Goal: Task Accomplishment & Management: Manage account settings

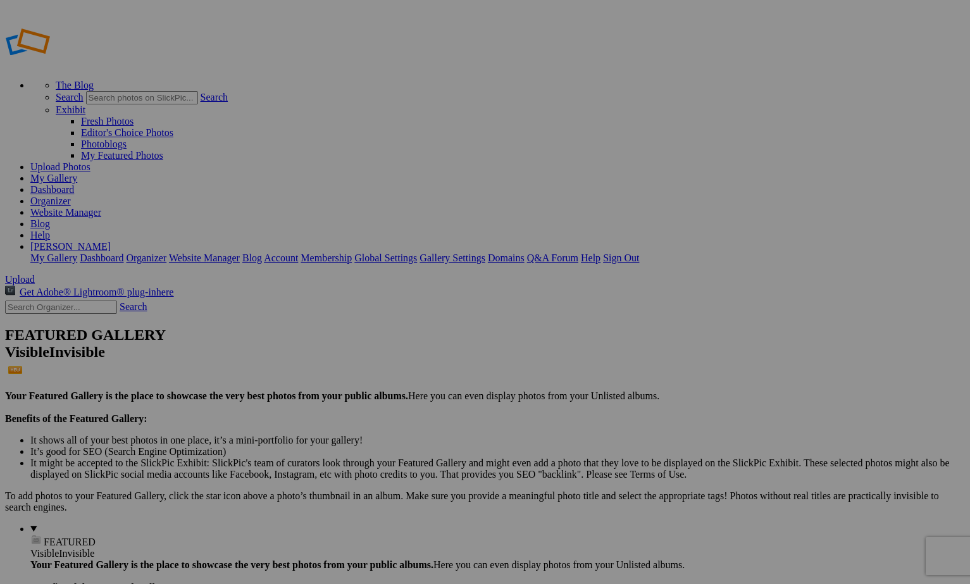
type input "In Poetry"
click at [50, 230] on link "Help" at bounding box center [40, 235] width 20 height 11
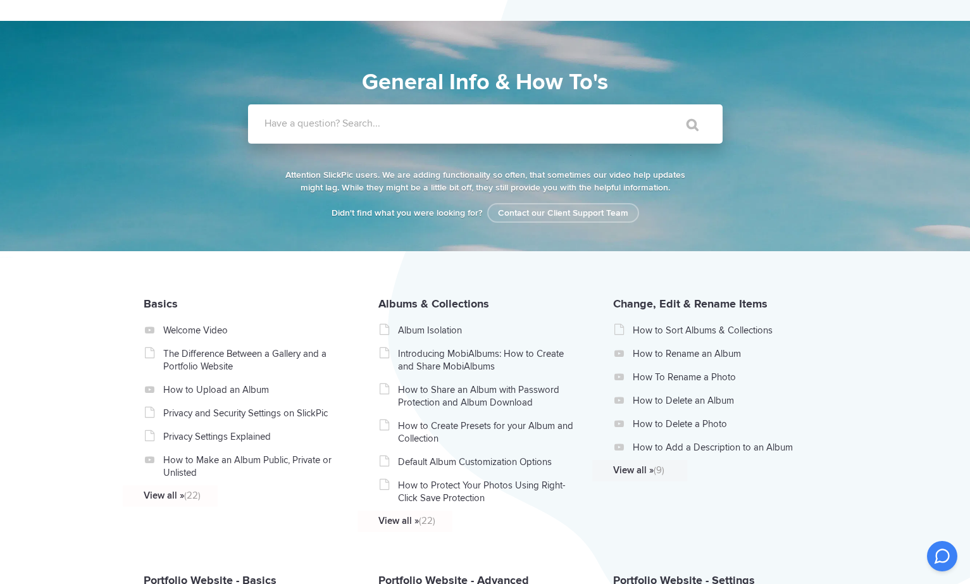
scroll to position [36, 0]
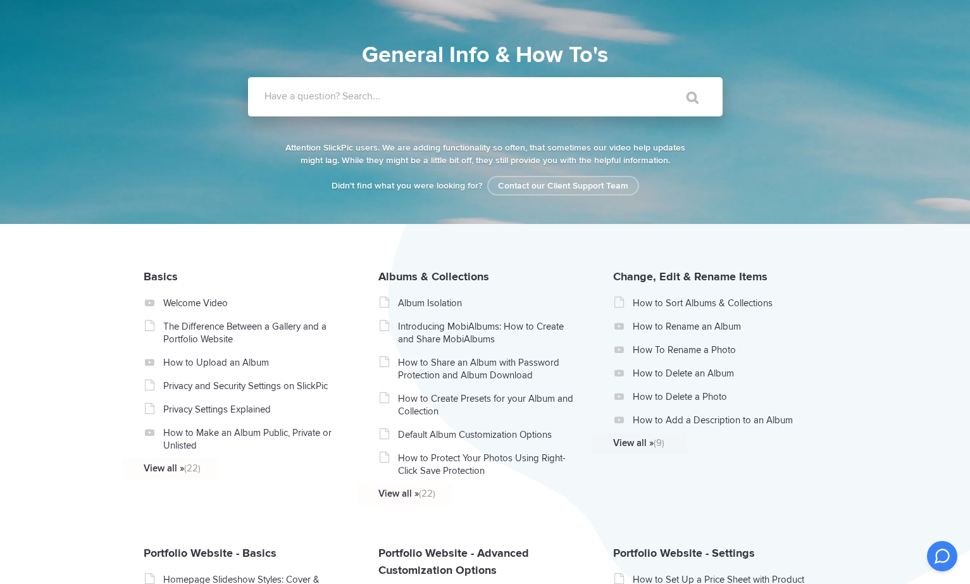
scroll to position [67, 0]
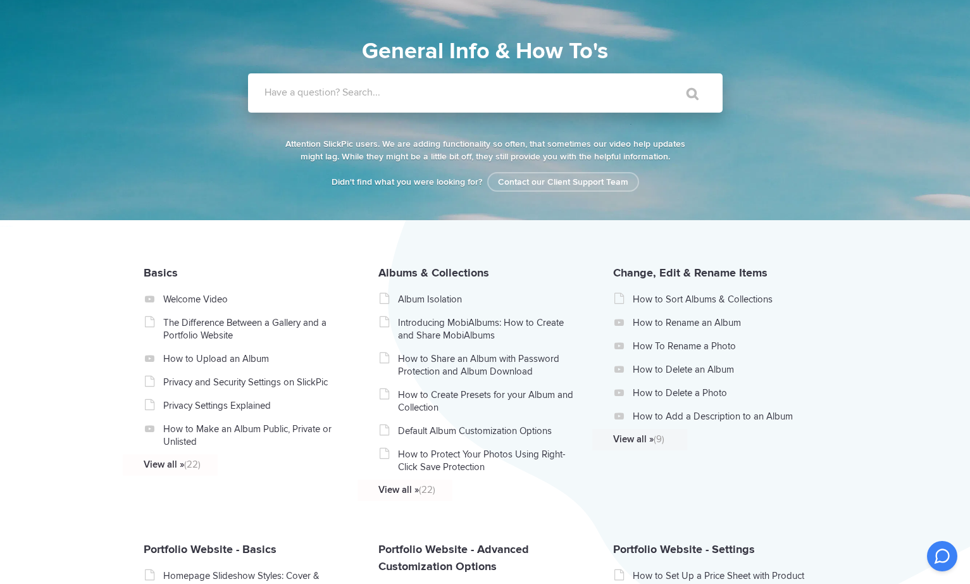
click at [293, 93] on label "Have a question? Search..." at bounding box center [501, 92] width 474 height 13
click at [293, 93] on input "Have a question? Search..." at bounding box center [459, 92] width 422 height 39
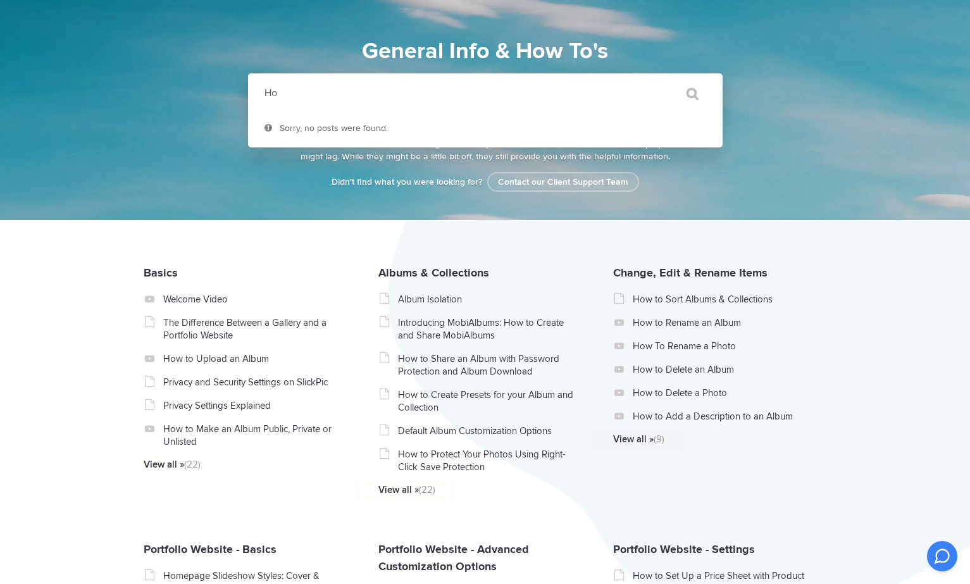
type input "H"
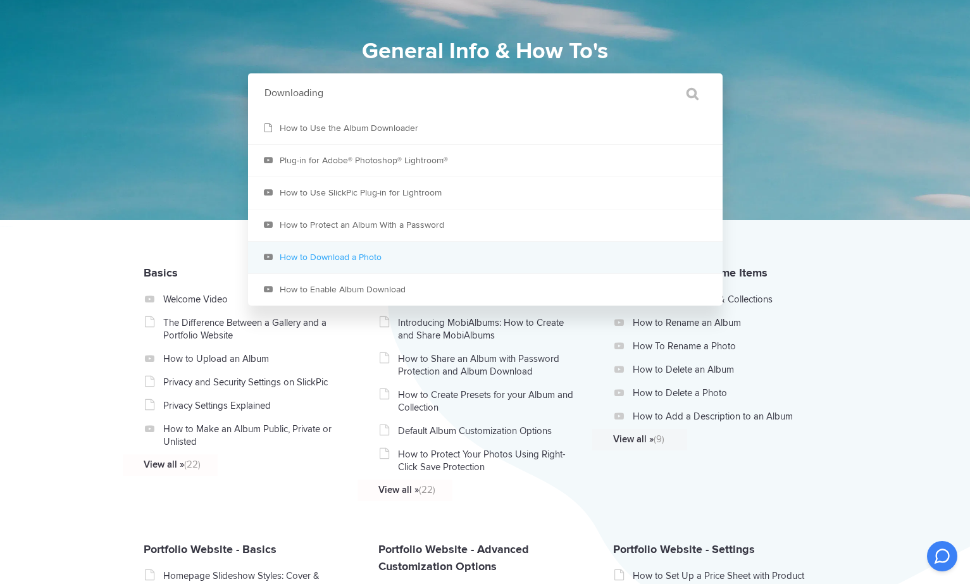
type input "Downloading"
click at [341, 252] on link "How to Download a Photo" at bounding box center [485, 258] width 474 height 32
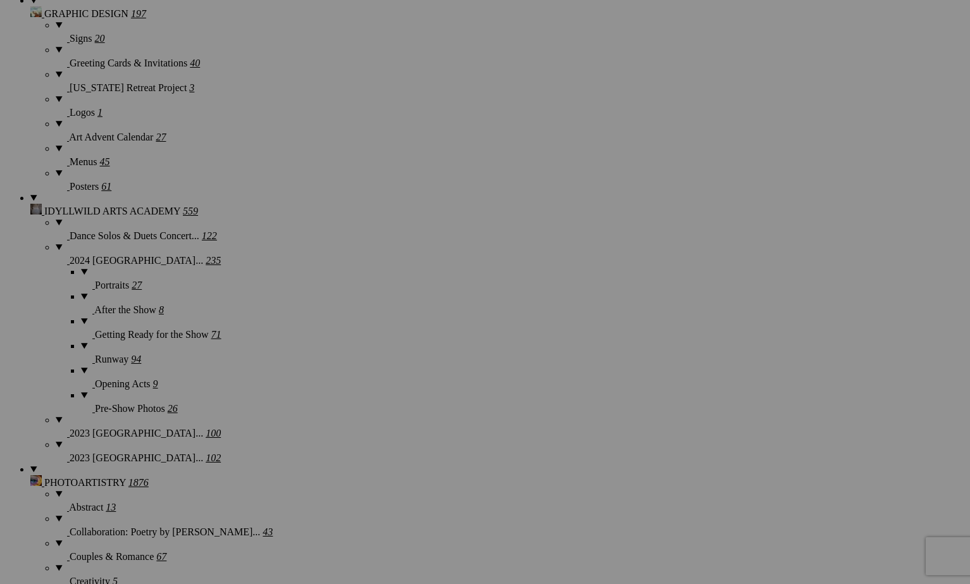
scroll to position [1110, 0]
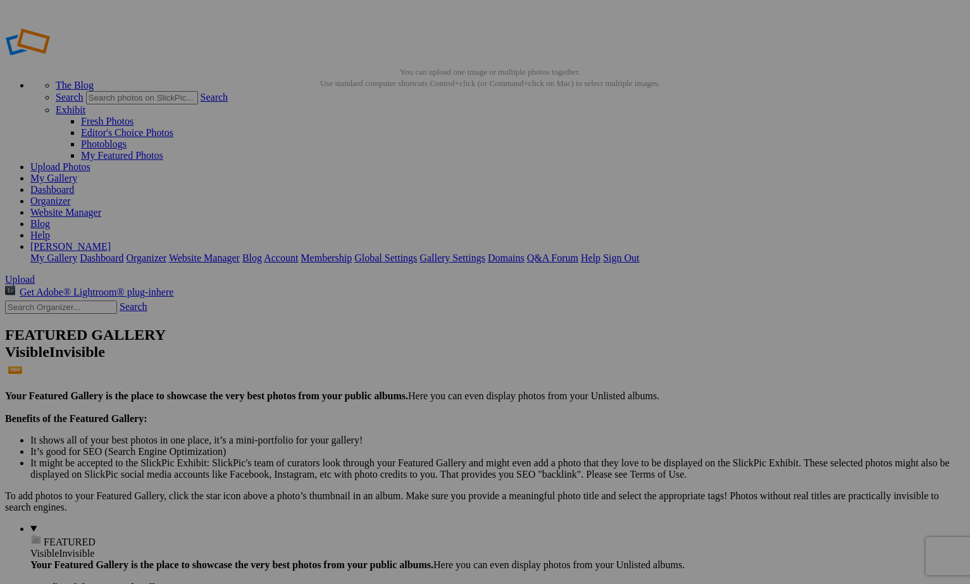
scroll to position [0, 0]
click at [71, 195] on link "Organizer" at bounding box center [50, 200] width 40 height 11
click at [417, 252] on link "Global Settings" at bounding box center [385, 257] width 63 height 11
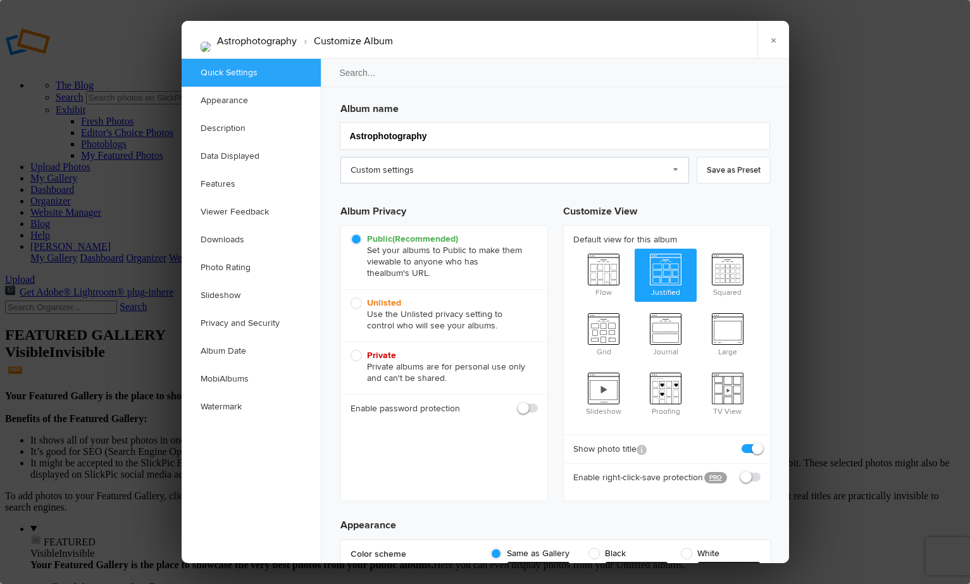
click at [674, 168] on link "Custom settings" at bounding box center [514, 170] width 348 height 27
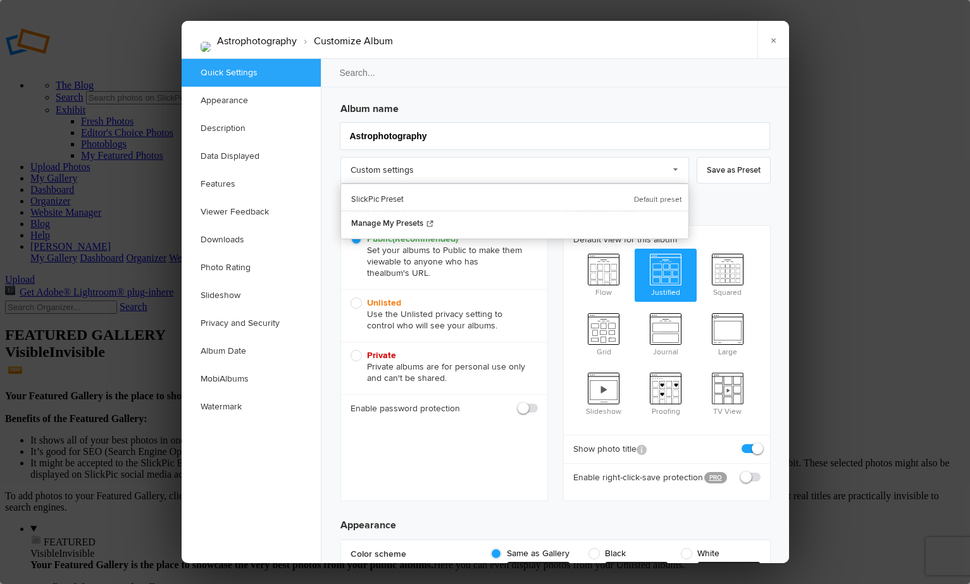
click at [245, 476] on ul "Quick Settings Appearance Description Data Displayed Features Viewer Feedback D…" at bounding box center [251, 311] width 139 height 504
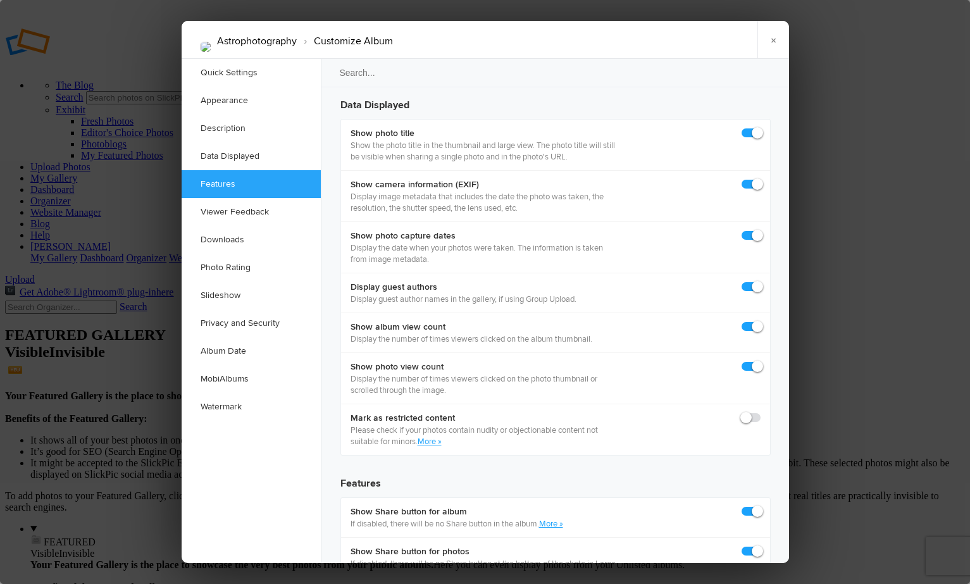
scroll to position [1784, 0]
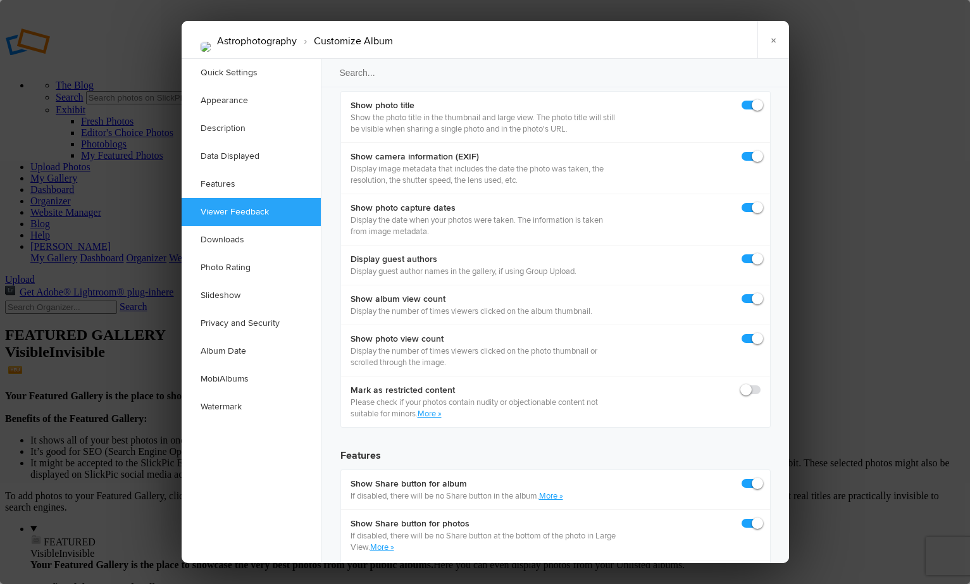
checkbox input "true"
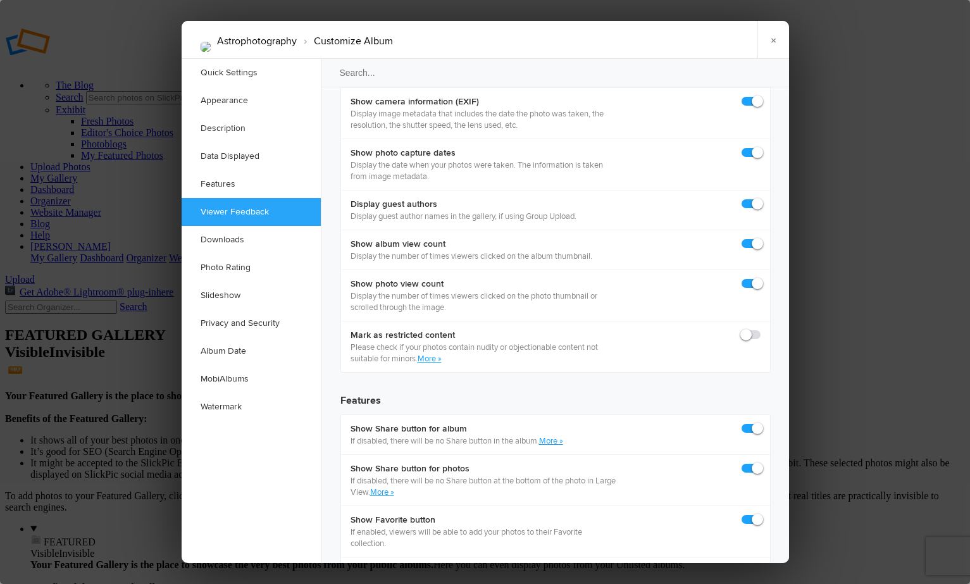
scroll to position [1845, 0]
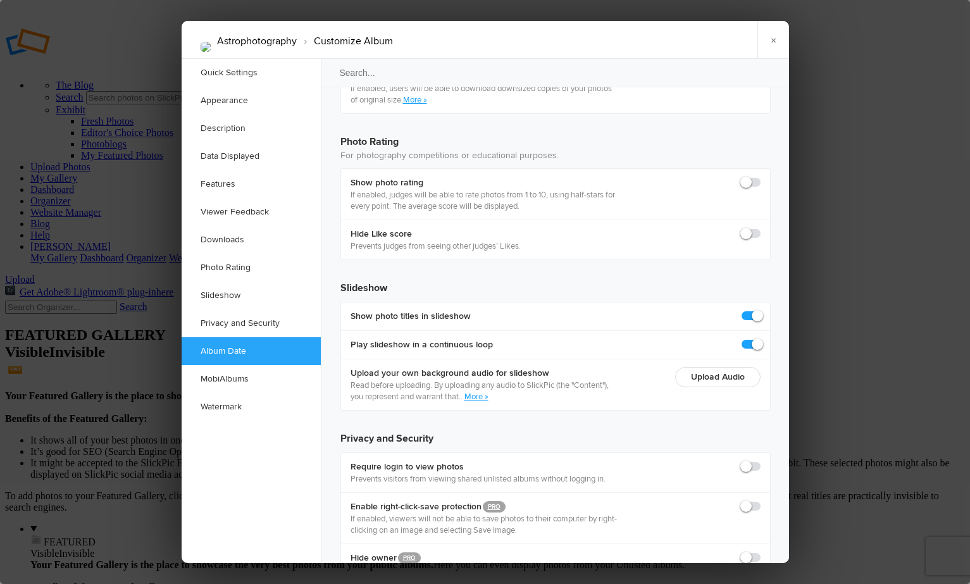
scroll to position [2708, 0]
checkbox input "true"
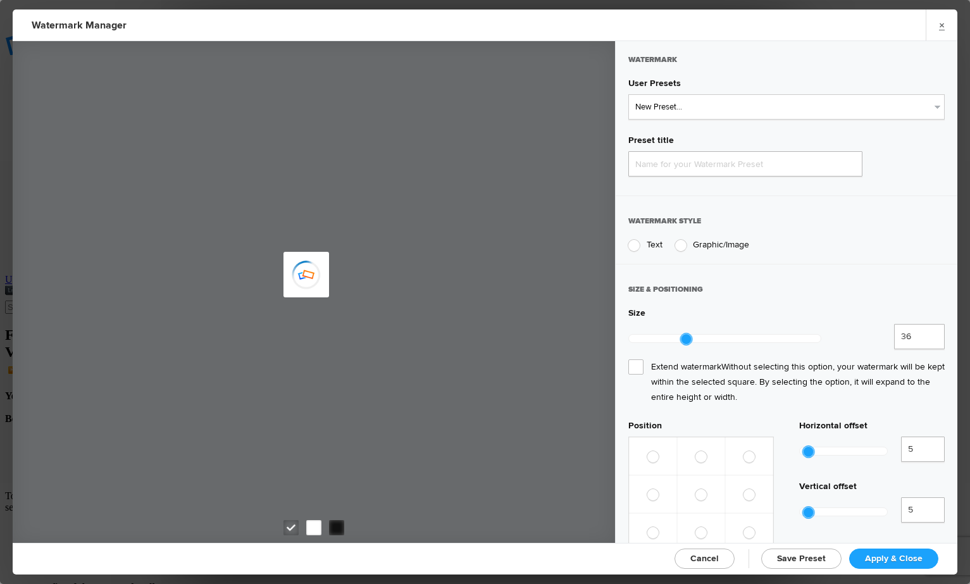
type input "Watermark-9/1/2025"
radio input "true"
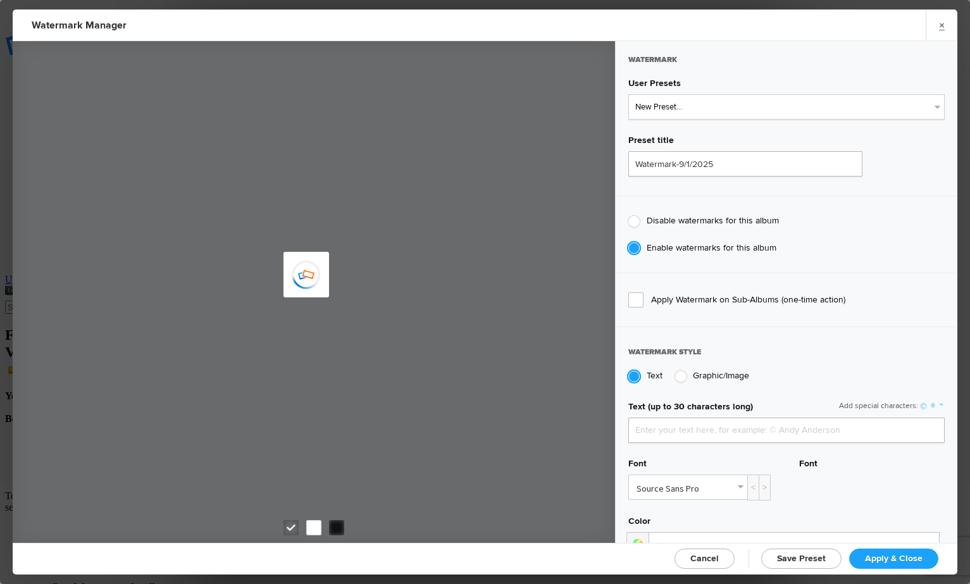
type input "[PERSON_NAME]"
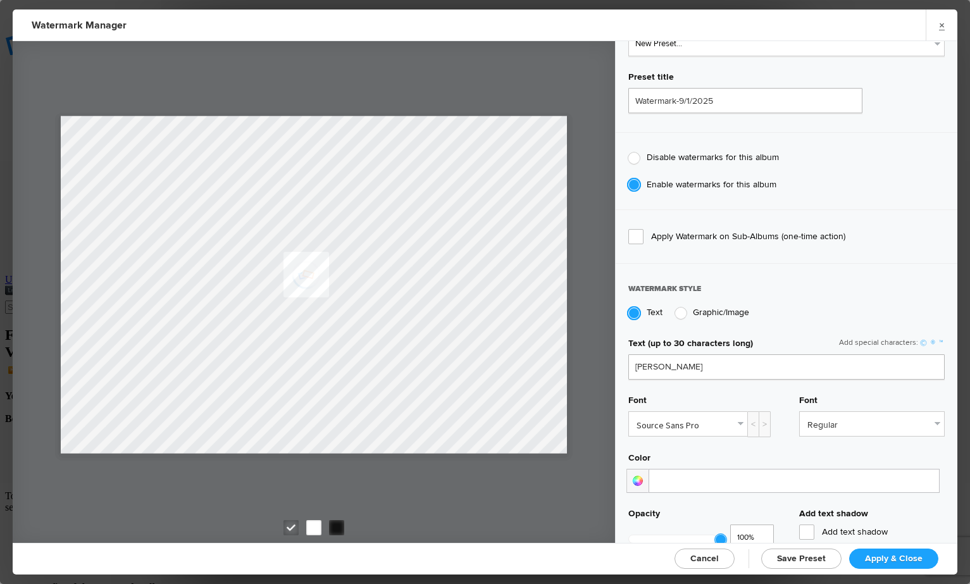
scroll to position [73, 0]
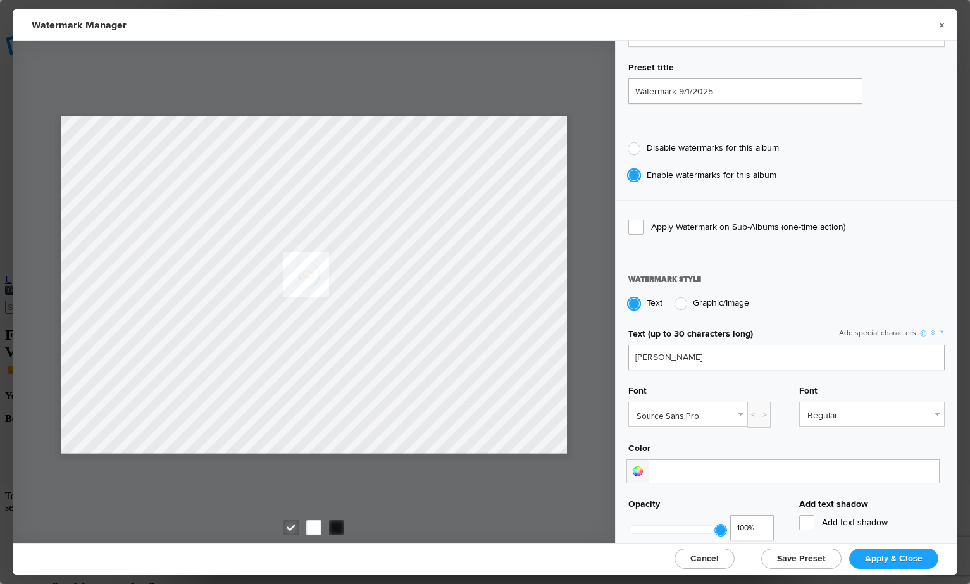
click at [742, 412] on link "Source Sans Pro" at bounding box center [688, 414] width 118 height 24
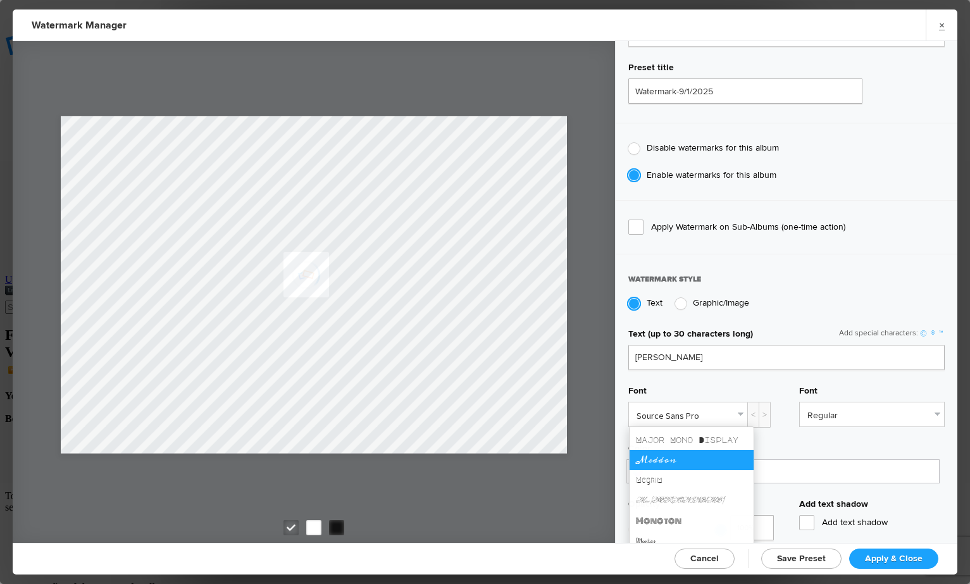
click at [686, 470] on link "Meddon" at bounding box center [691, 460] width 124 height 20
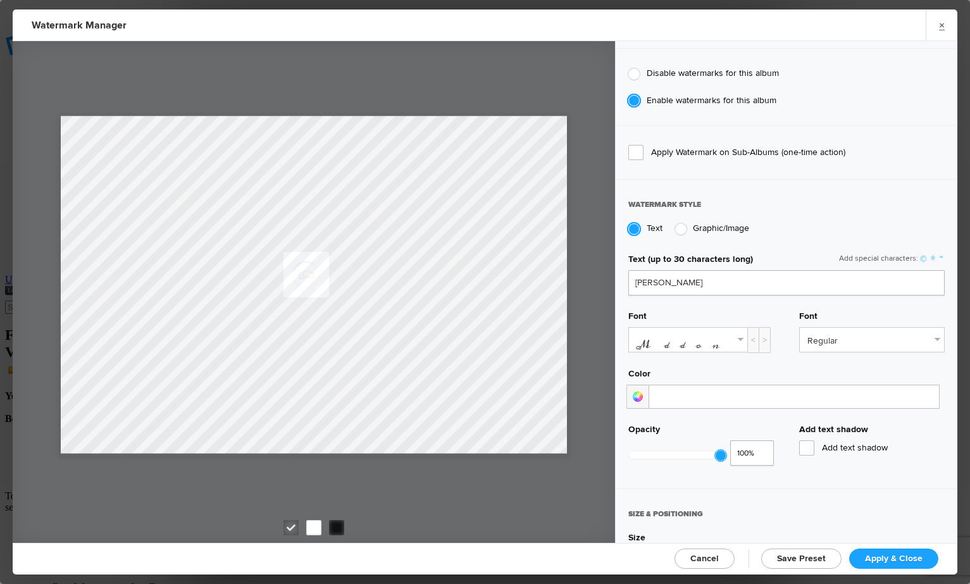
scroll to position [149, 0]
click at [637, 393] on div at bounding box center [637, 395] width 22 height 24
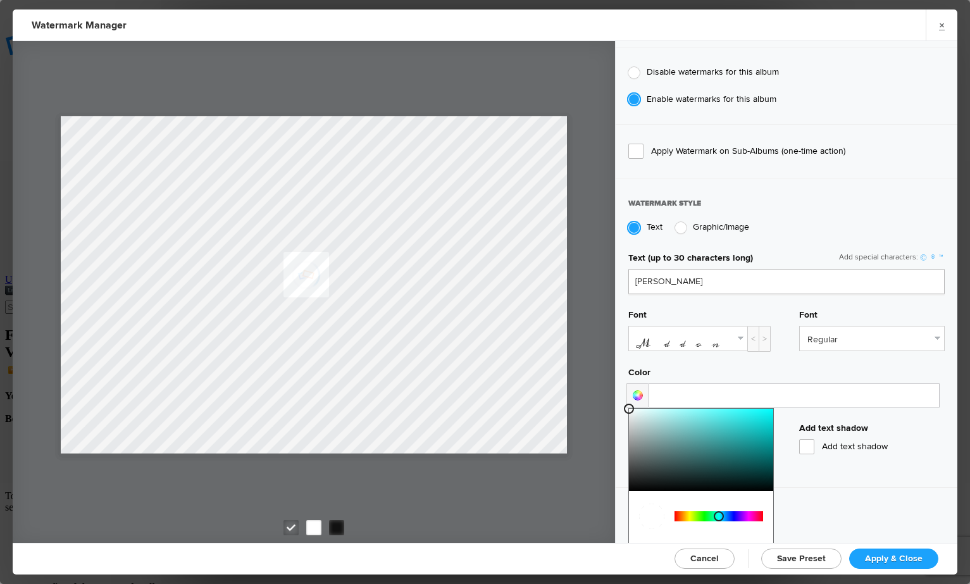
click at [718, 514] on div at bounding box center [718, 516] width 89 height 10
type input "#2fdbdb"
click at [742, 417] on div at bounding box center [701, 450] width 144 height 82
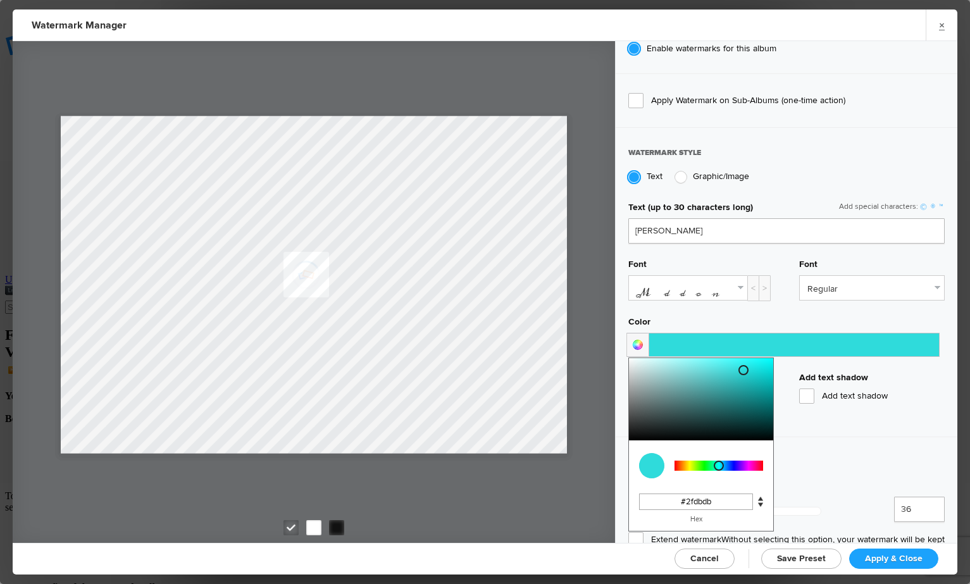
scroll to position [202, 0]
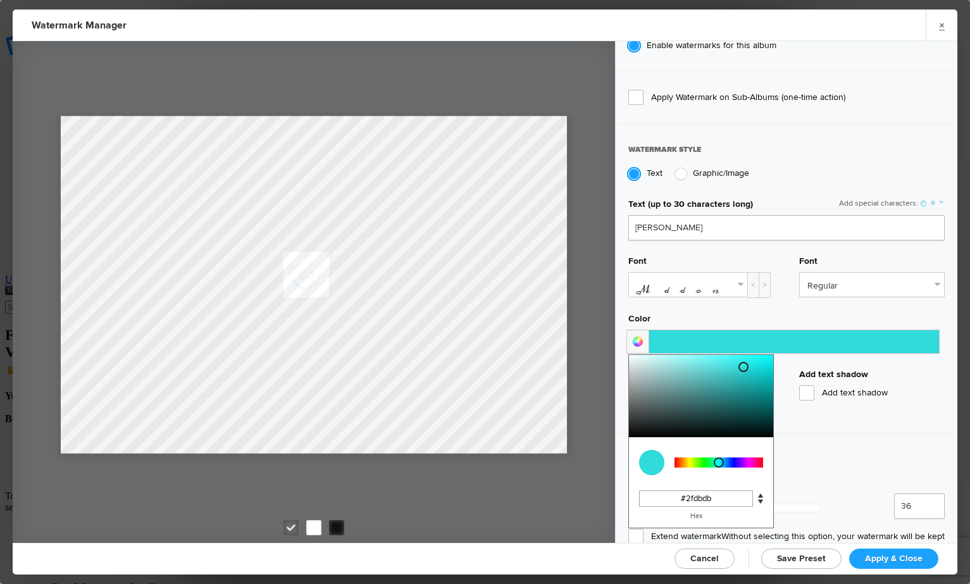
click at [808, 390] on span "Add text shadow" at bounding box center [871, 392] width 145 height 15
click at [0, 0] on input "Add text shadow" at bounding box center [0, 0] width 0 height 0
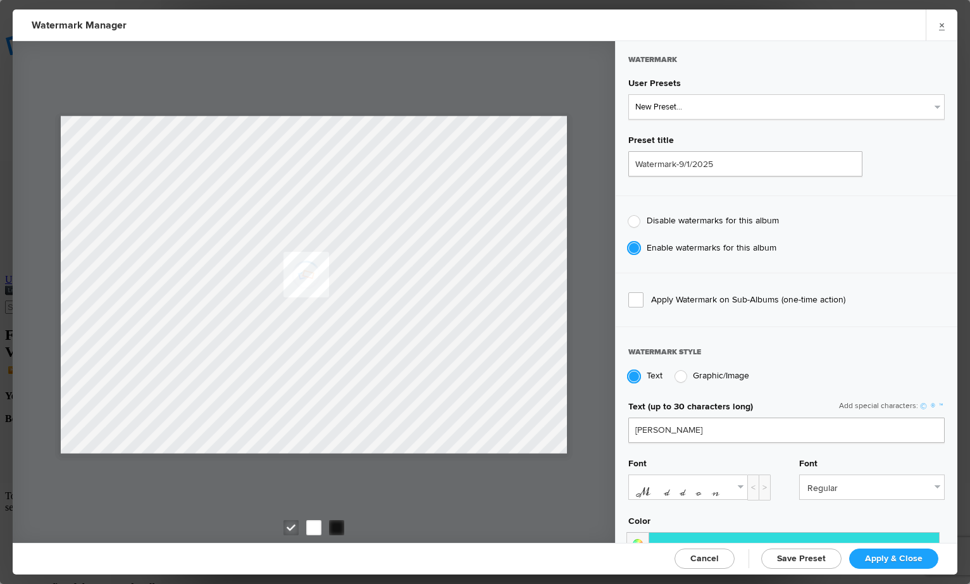
scroll to position [0, 0]
click at [635, 298] on span "Apply Watermark on Sub-Albums (one-time action)" at bounding box center [786, 299] width 316 height 15
click at [0, 0] on input "Apply Watermark on Sub-Albums (one-time action)" at bounding box center [0, 0] width 0 height 0
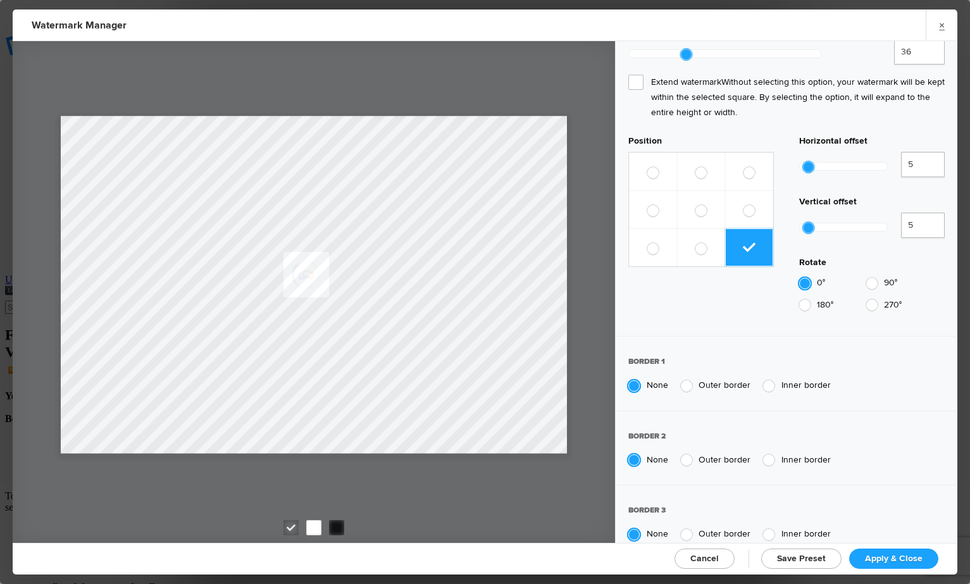
scroll to position [655, 0]
click at [894, 558] on span "Apply & Close" at bounding box center [894, 558] width 58 height 11
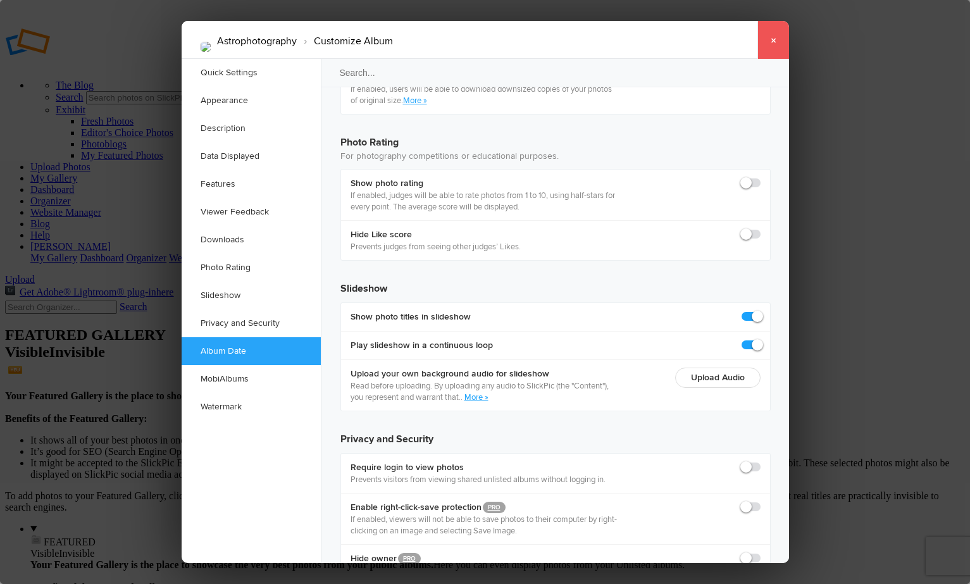
click at [773, 39] on link "×" at bounding box center [773, 40] width 32 height 38
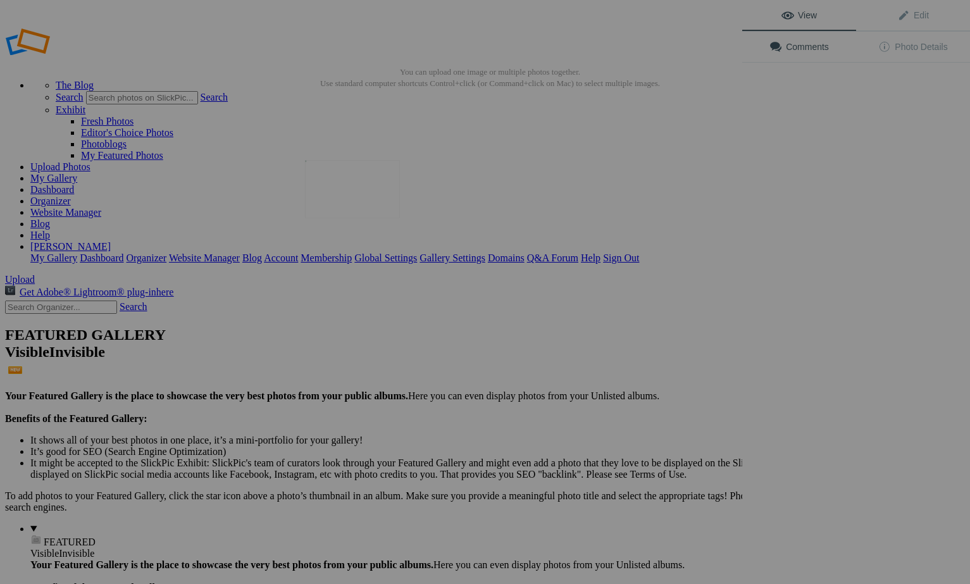
click at [354, 192] on img at bounding box center [352, 189] width 95 height 58
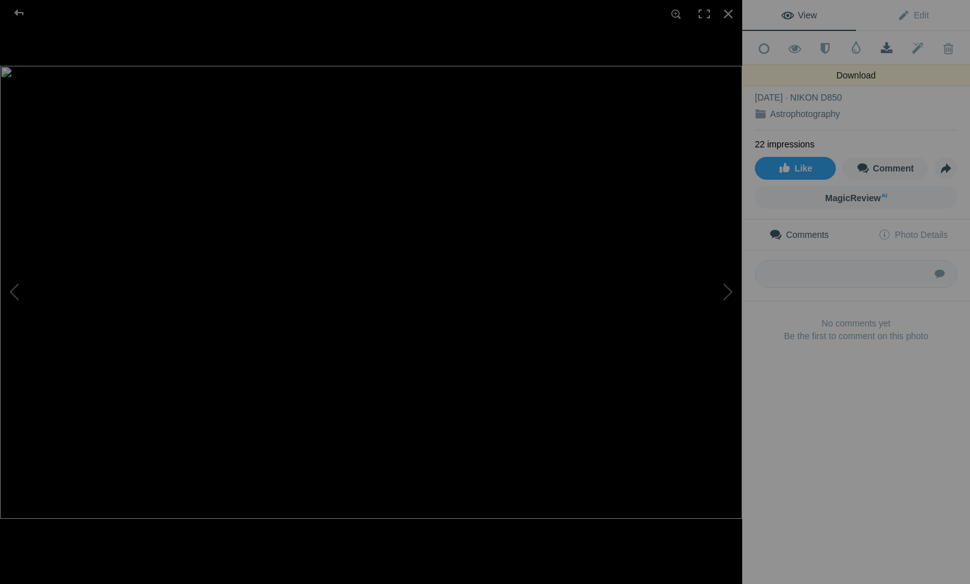
click at [884, 51] on span at bounding box center [886, 48] width 31 height 13
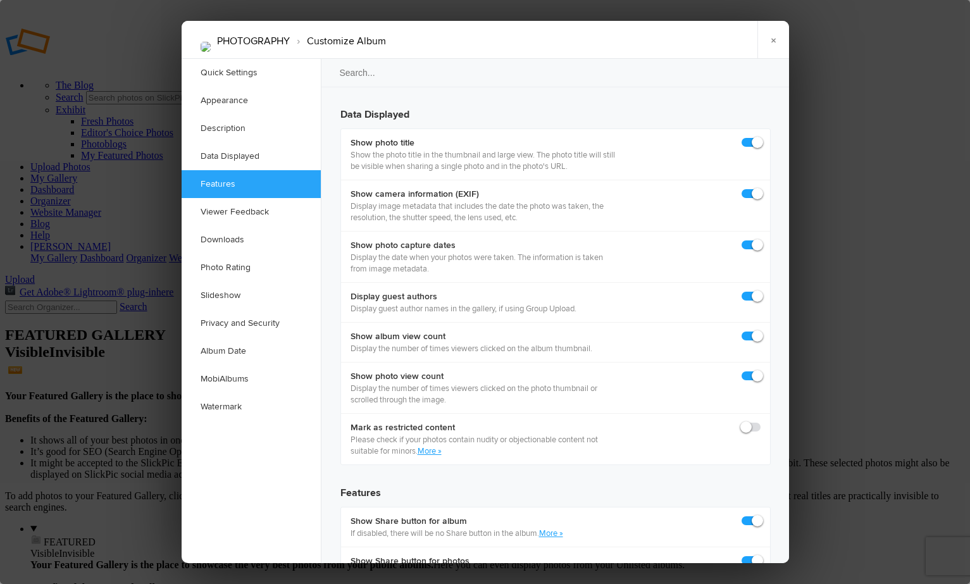
scroll to position [1761, 0]
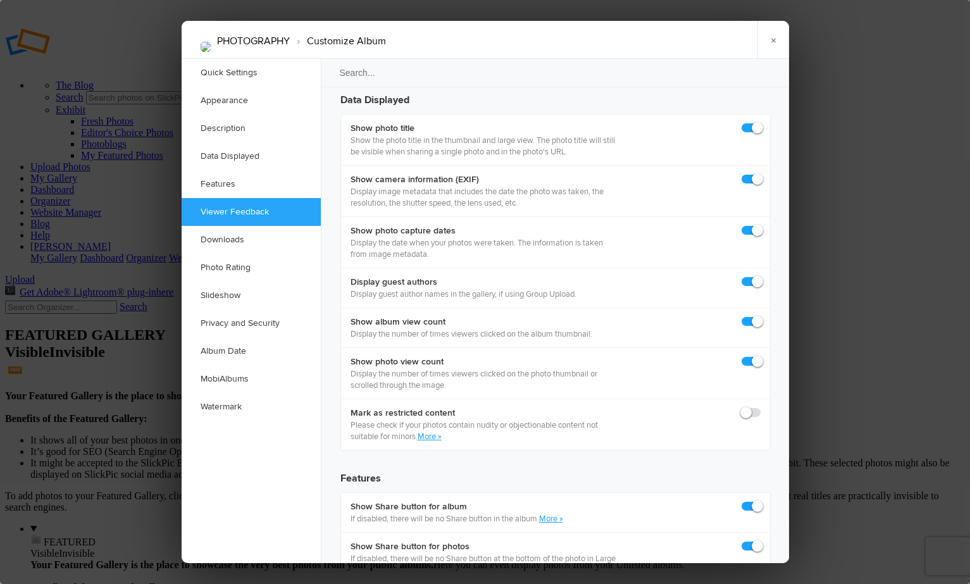
checkbox input "true"
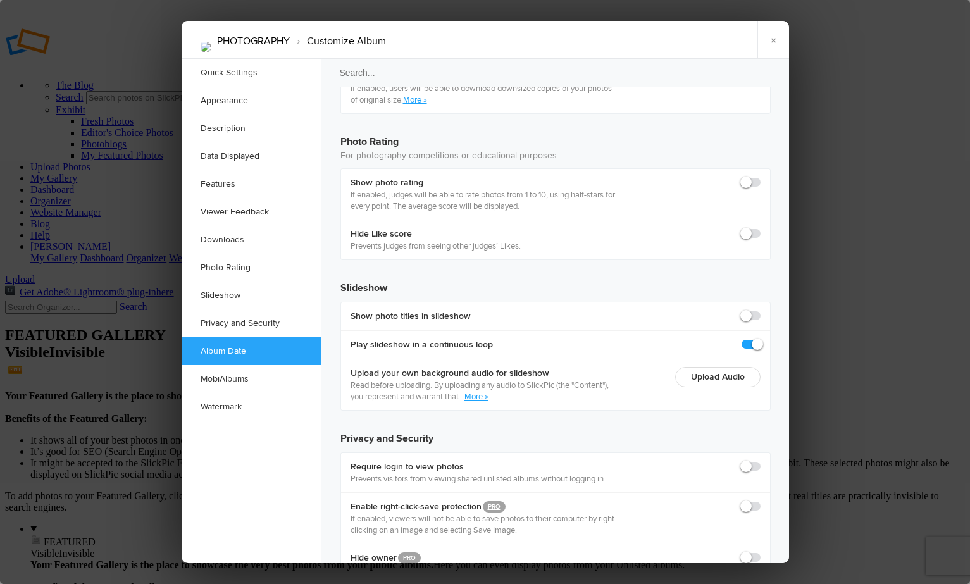
scroll to position [2708, 0]
checkbox input "true"
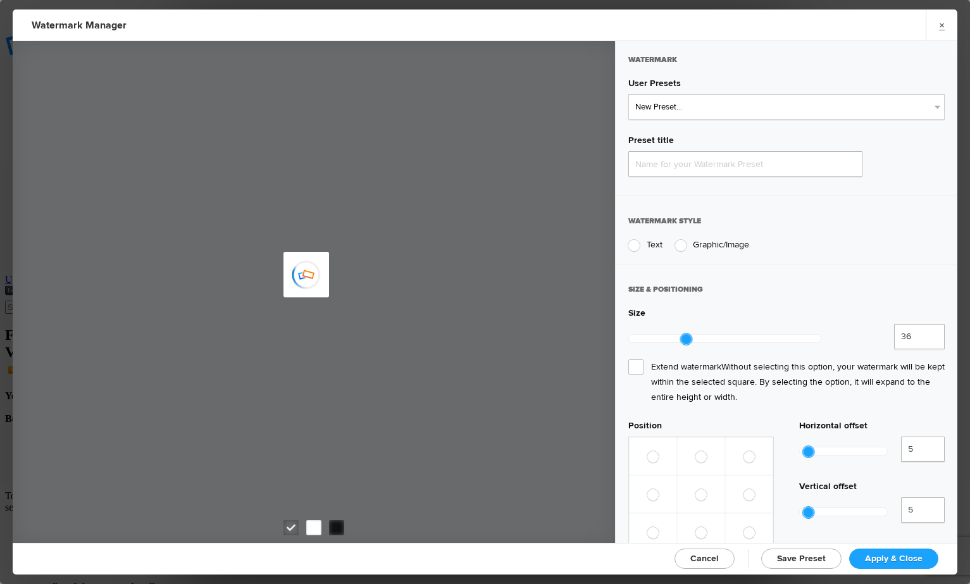
type input "Watermark-9/1/2025"
radio input "true"
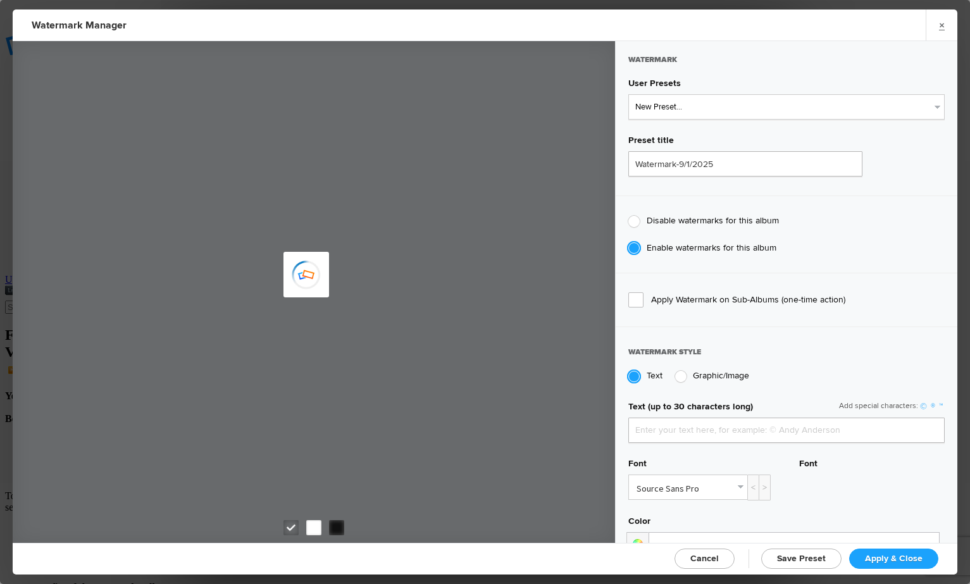
type input "Donna Elliot"
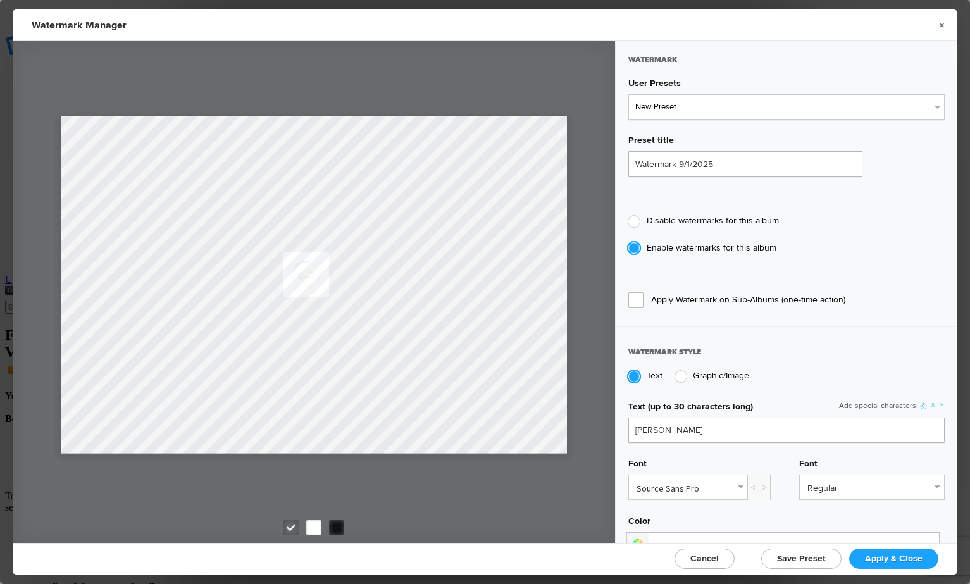
click at [744, 484] on link "Source Sans Pro" at bounding box center [688, 487] width 118 height 24
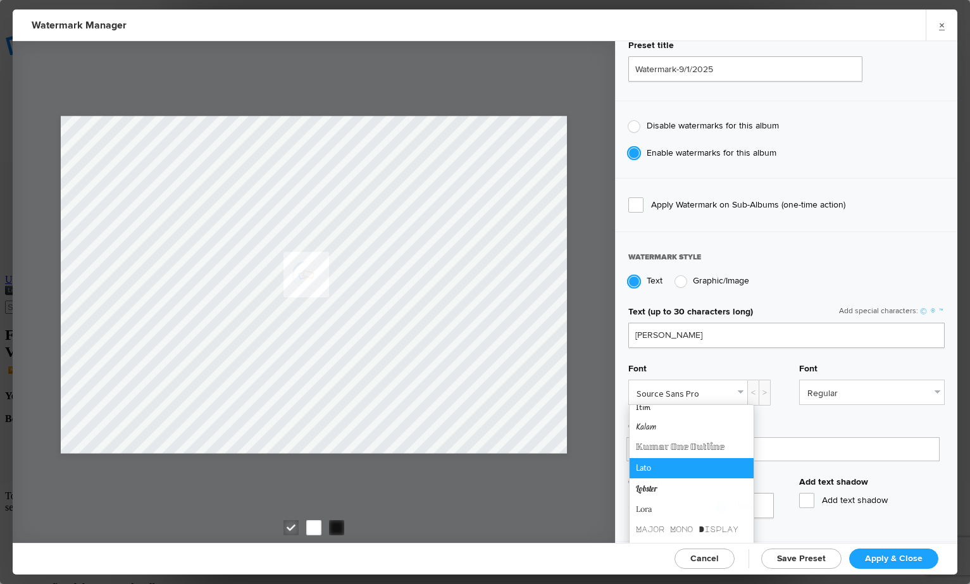
scroll to position [377, 0]
click at [662, 484] on link "Lobster" at bounding box center [691, 489] width 124 height 20
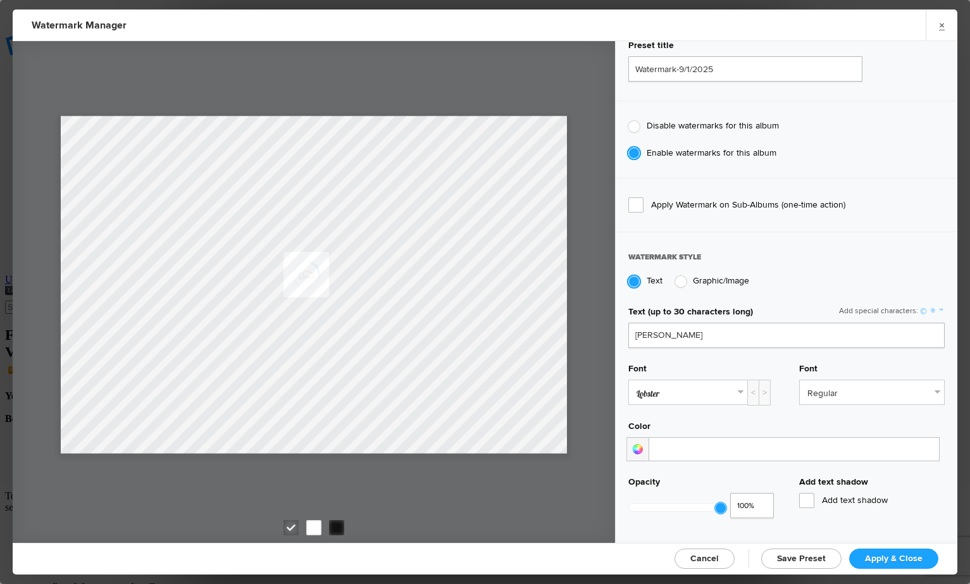
click at [935, 390] on link "Regular" at bounding box center [871, 392] width 144 height 24
click at [883, 416] on link "Regular" at bounding box center [871, 421] width 143 height 20
click at [741, 390] on link "Lobster" at bounding box center [688, 392] width 118 height 24
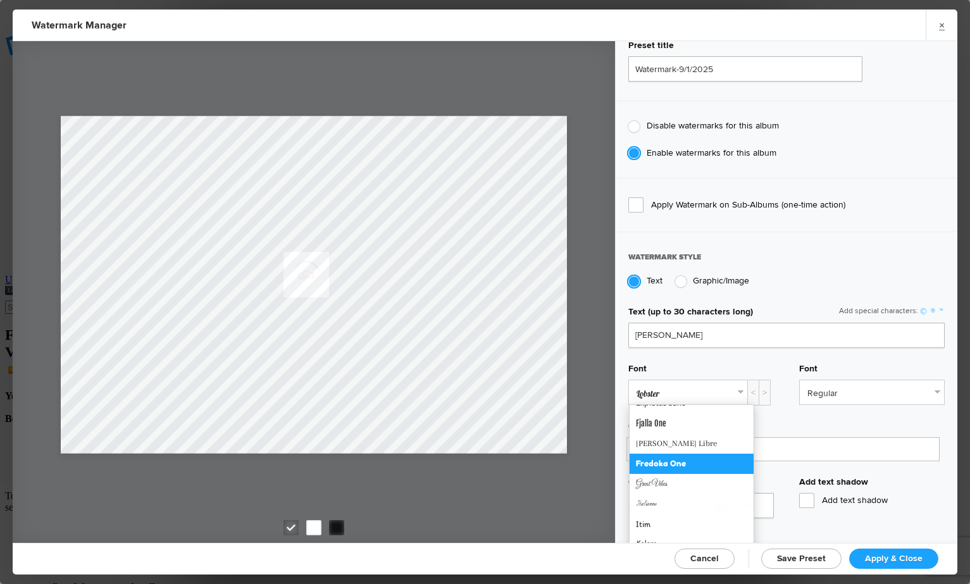
click at [674, 460] on link "Fredoka One" at bounding box center [691, 463] width 124 height 20
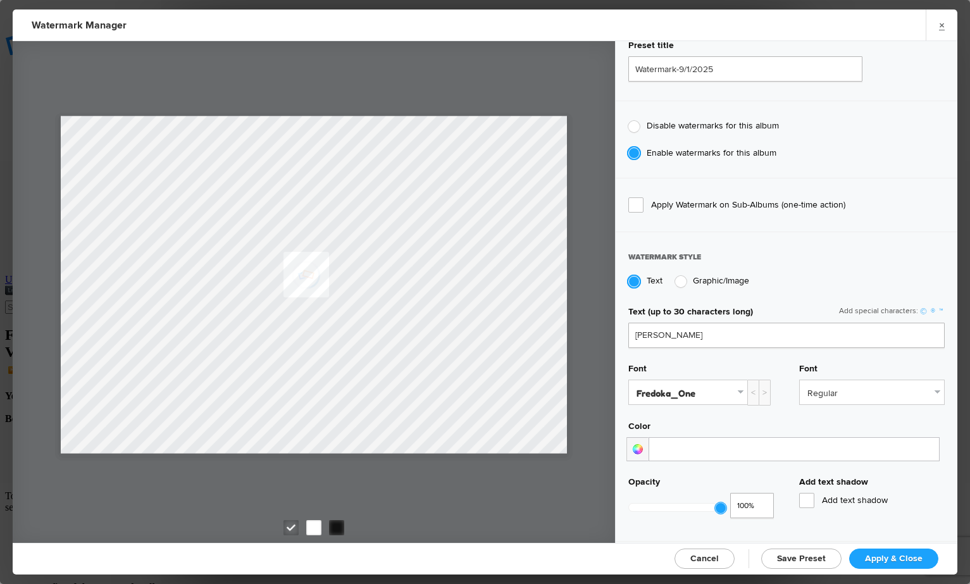
scroll to position [69, 0]
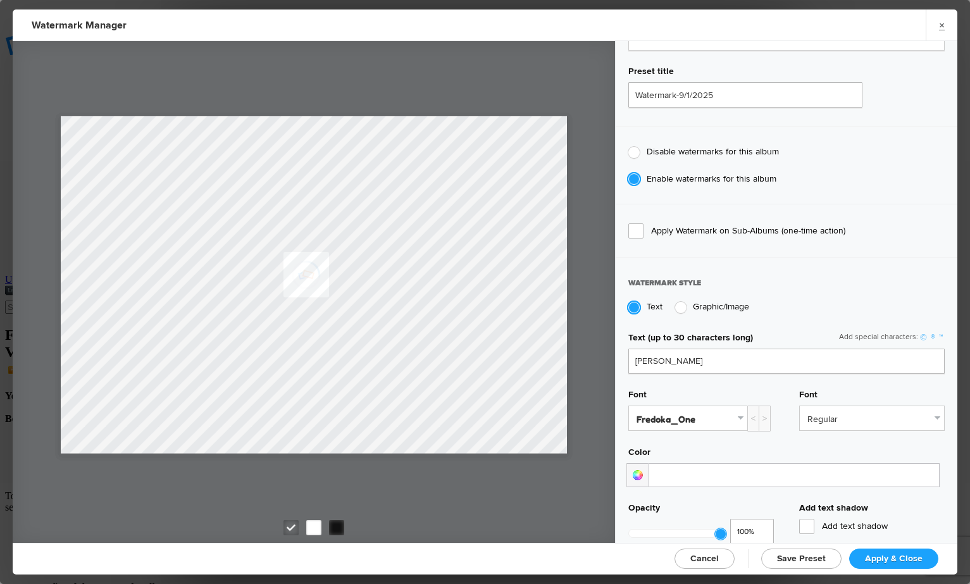
click at [939, 412] on link "Regular" at bounding box center [871, 418] width 144 height 24
click at [743, 419] on link "Fredoka_One" at bounding box center [688, 418] width 118 height 24
click at [693, 443] on link "Abril Fatface" at bounding box center [691, 447] width 124 height 20
click at [639, 469] on div at bounding box center [637, 475] width 22 height 24
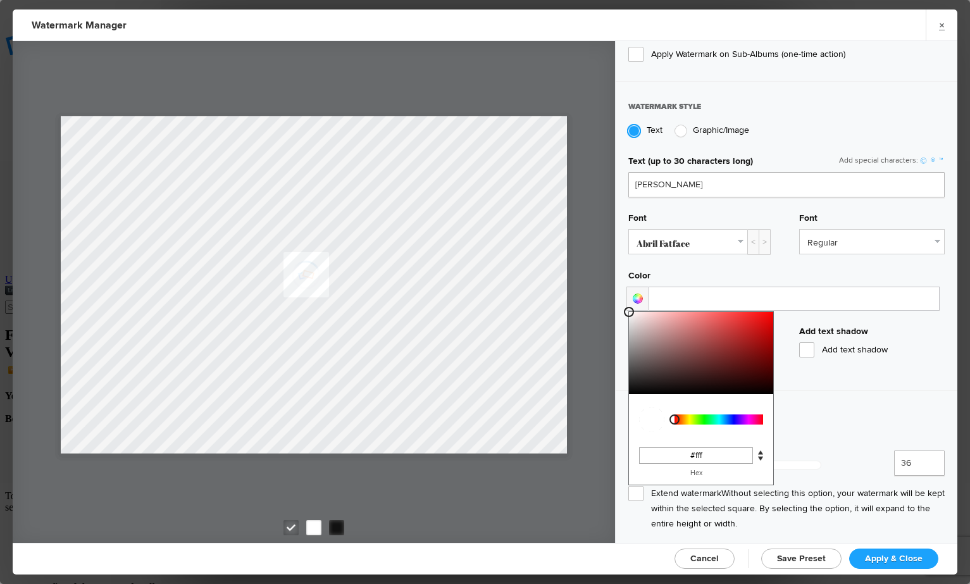
scroll to position [252, 0]
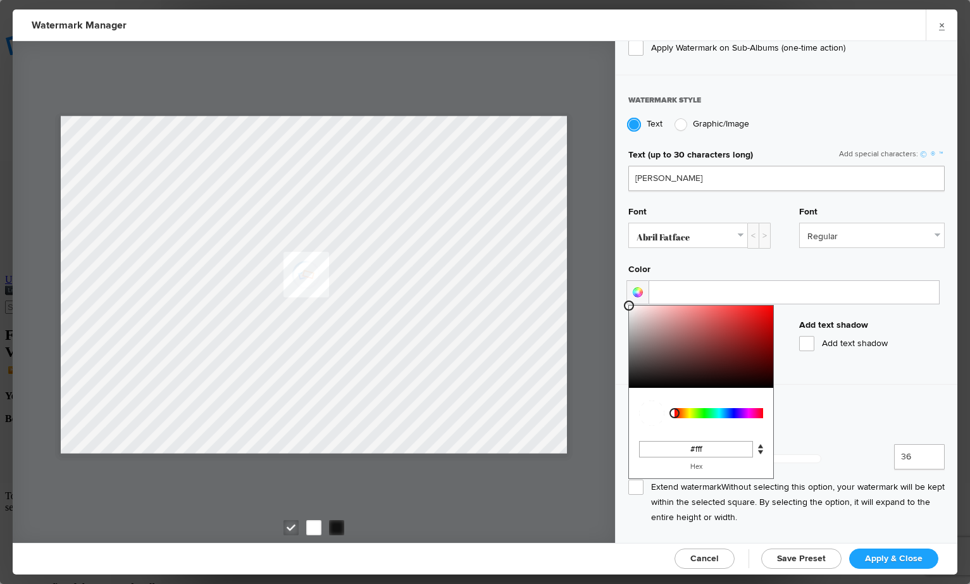
click at [866, 355] on div "Opacity 1 100% Add text shadow Add text shadow" at bounding box center [786, 342] width 316 height 46
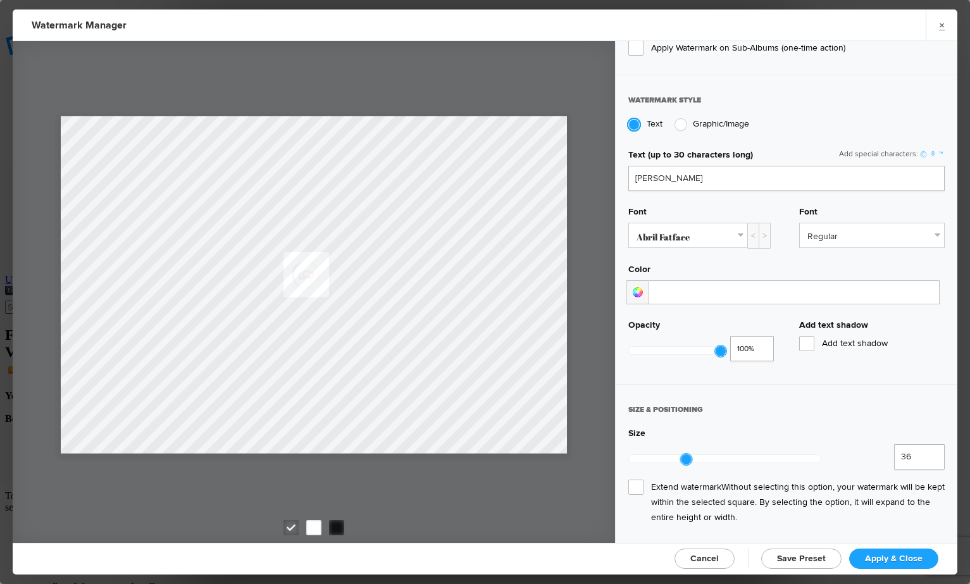
click at [811, 337] on span "Add text shadow" at bounding box center [871, 343] width 145 height 15
click at [0, 0] on input "Add text shadow" at bounding box center [0, 0] width 0 height 0
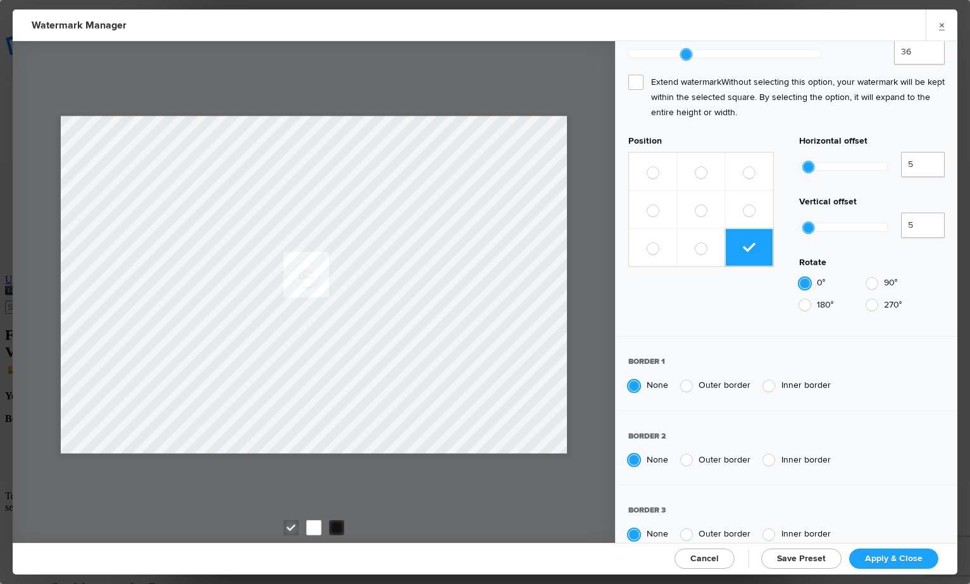
scroll to position [655, 0]
click at [896, 555] on span "Apply & Close" at bounding box center [894, 558] width 58 height 11
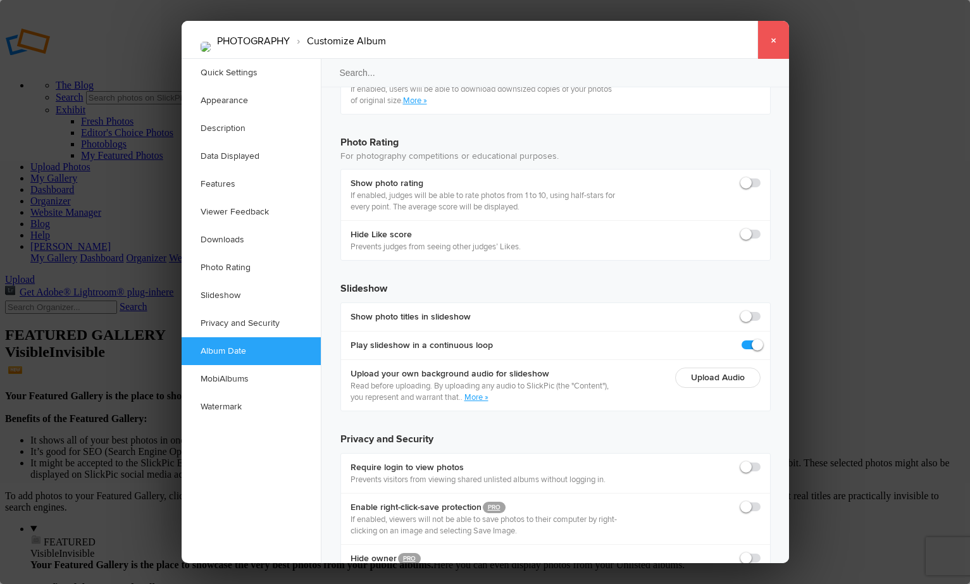
click at [773, 39] on link "×" at bounding box center [773, 40] width 32 height 38
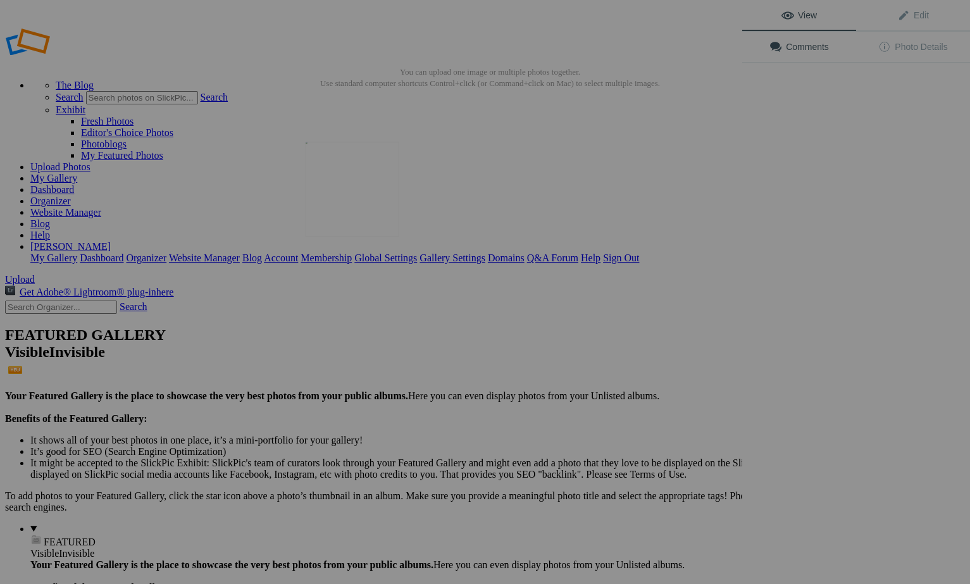
click at [362, 191] on img at bounding box center [352, 189] width 94 height 95
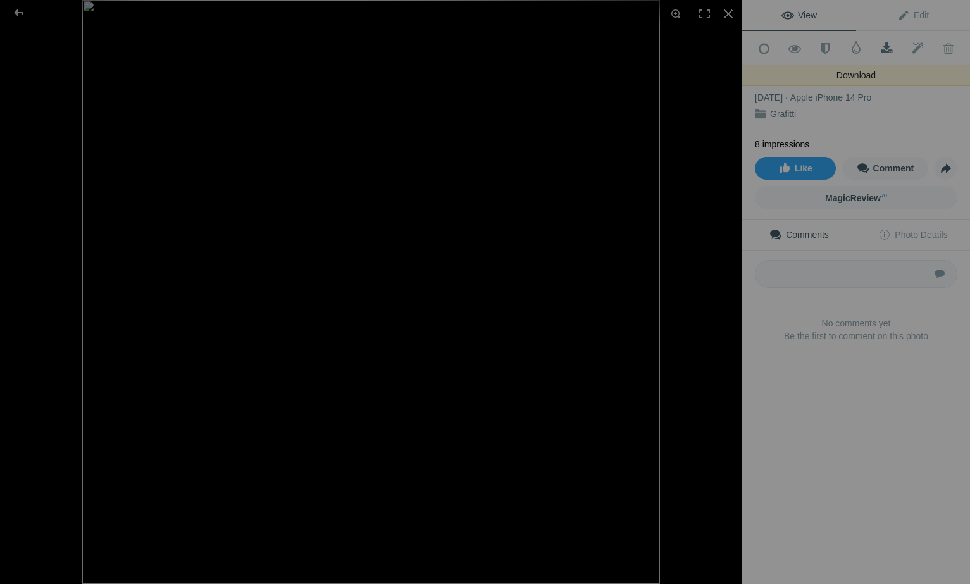
click at [886, 47] on span at bounding box center [886, 48] width 31 height 13
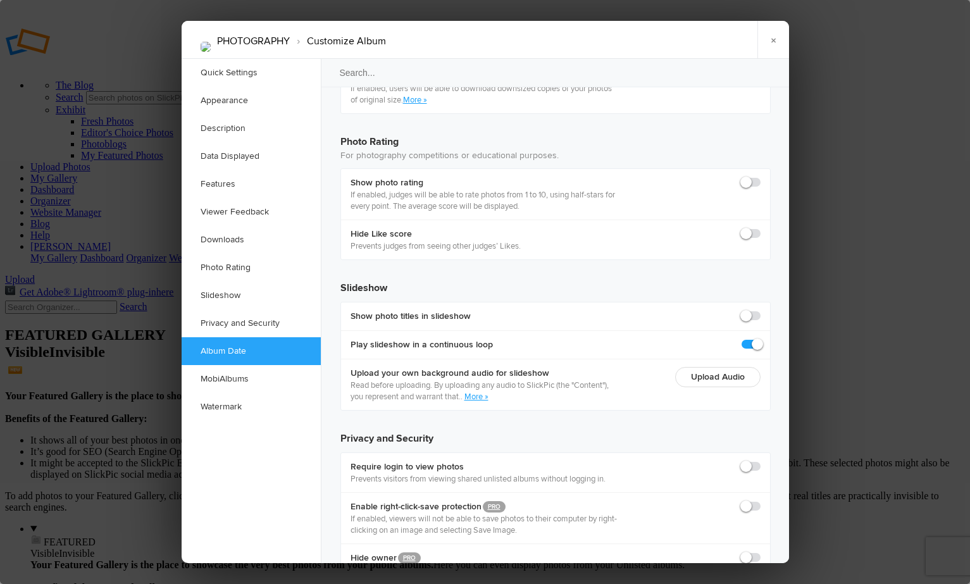
scroll to position [2708, 0]
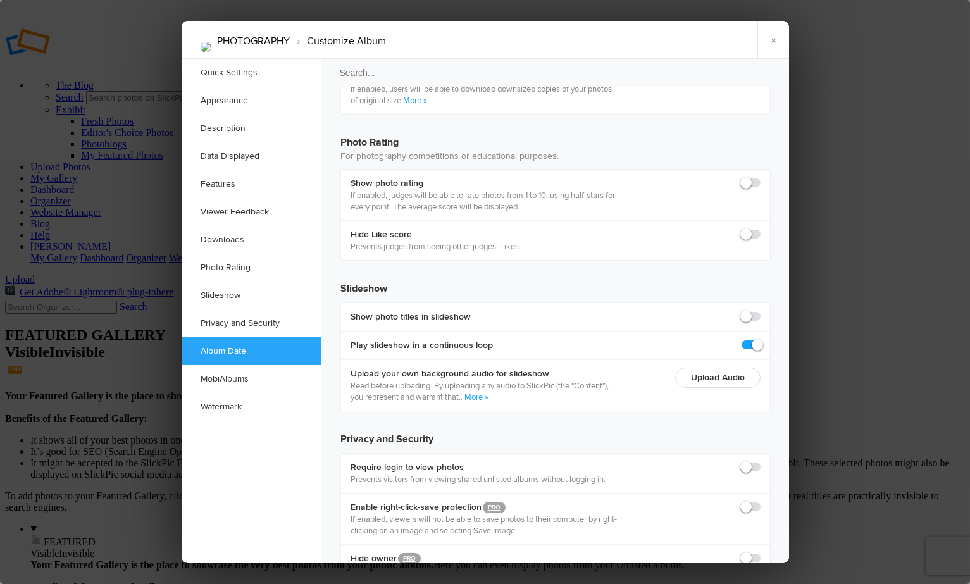
checkbox input "true"
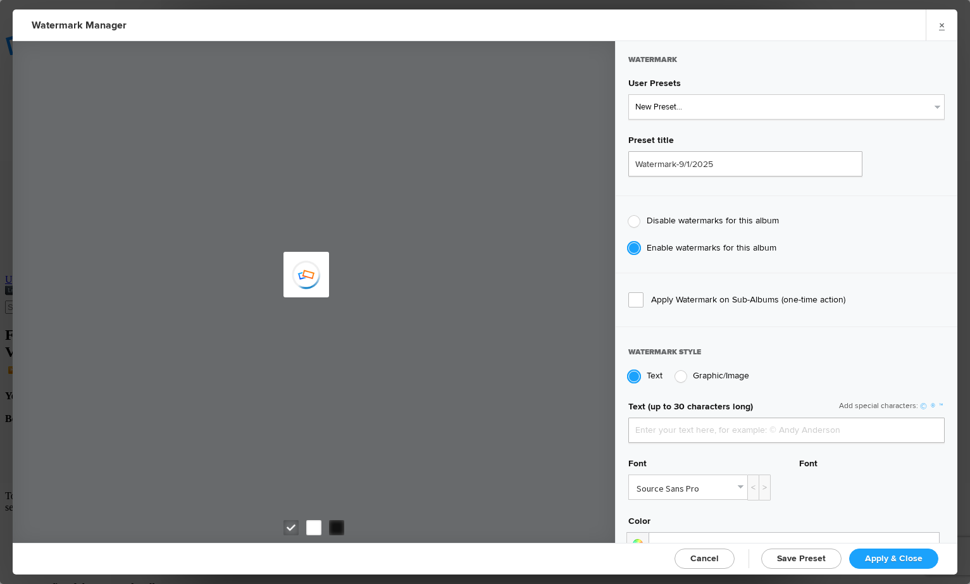
type input "Donna Elliot"
radio input "false"
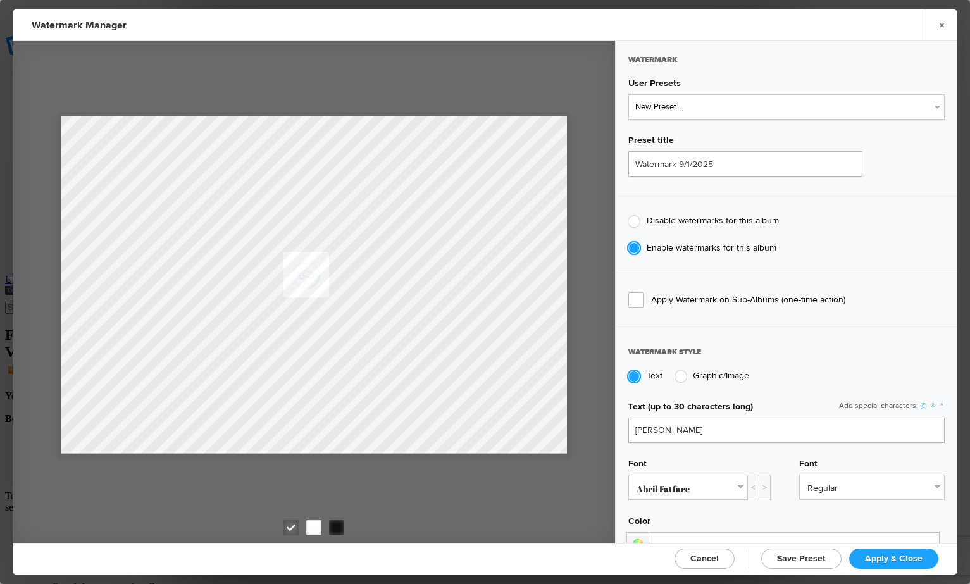
scroll to position [0, 0]
click at [641, 293] on span "Apply Watermark on Sub-Albums (one-time action)" at bounding box center [786, 299] width 316 height 15
click at [0, 0] on input "Apply Watermark on Sub-Albums (one-time action)" at bounding box center [0, 0] width 0 height 0
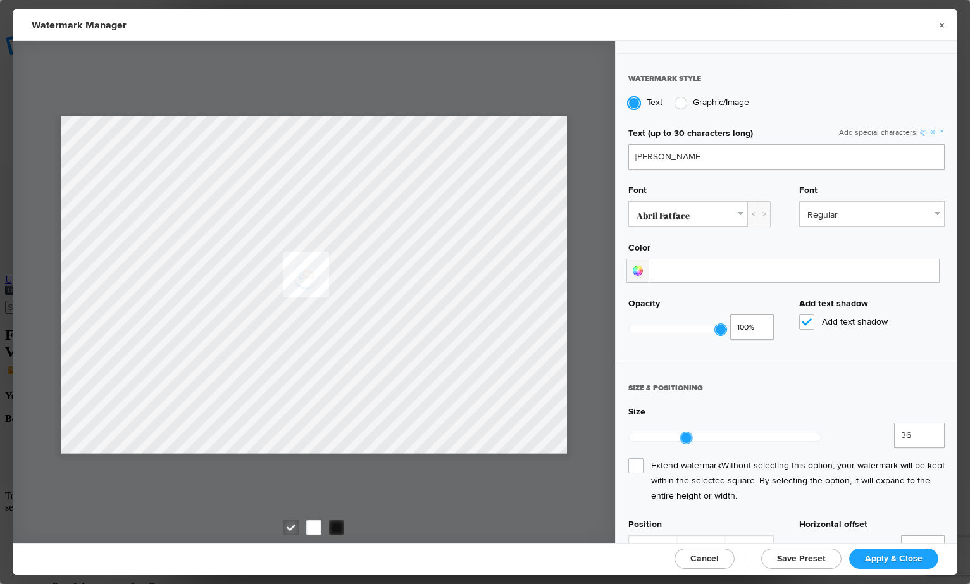
scroll to position [275, 0]
click at [640, 262] on div at bounding box center [637, 269] width 22 height 24
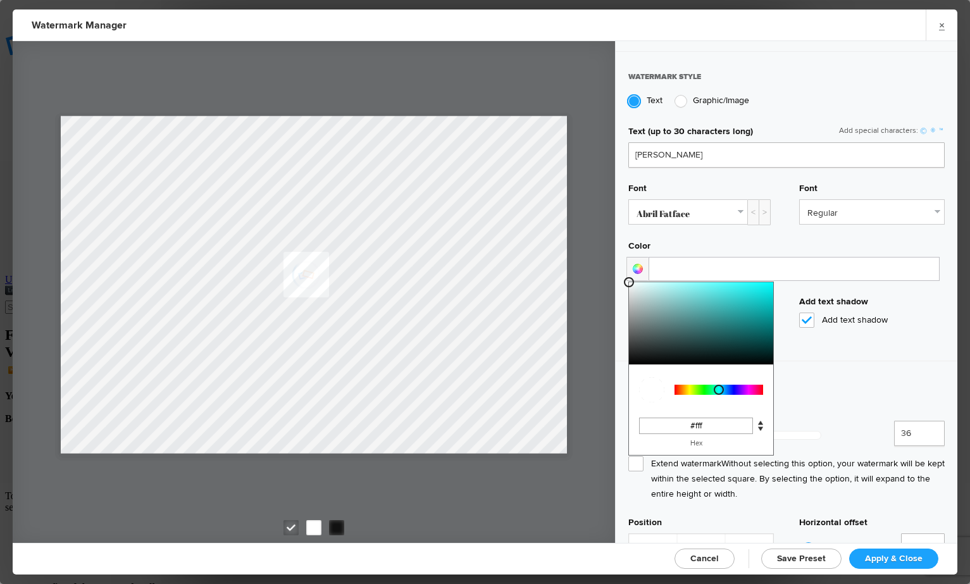
click at [718, 385] on div at bounding box center [718, 390] width 89 height 10
type input "#68e5e5"
click at [707, 288] on div at bounding box center [701, 323] width 144 height 82
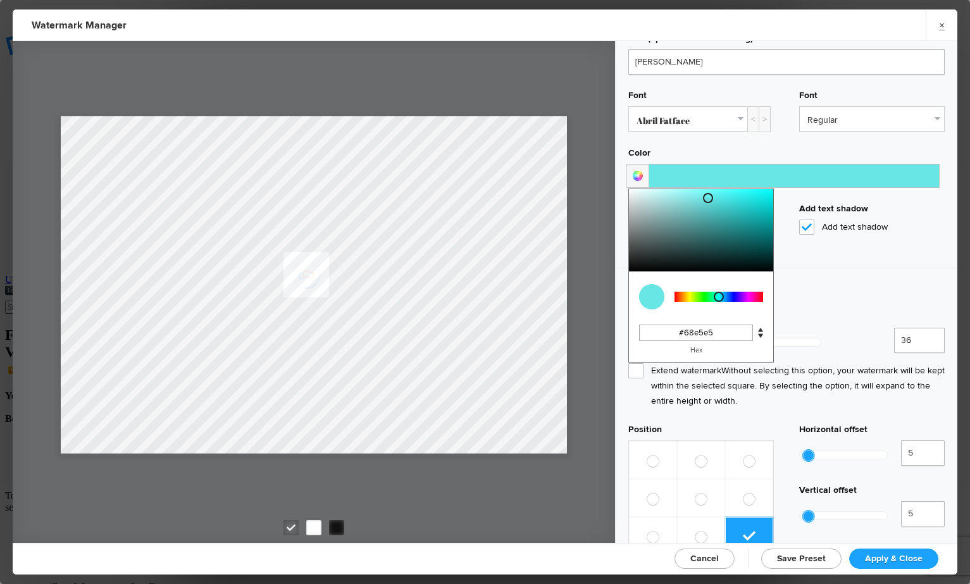
scroll to position [371, 0]
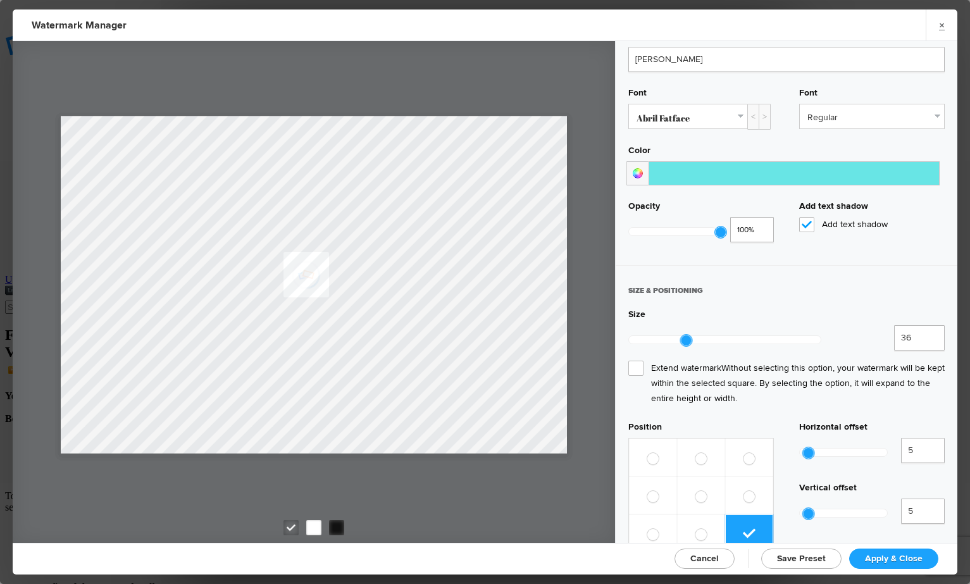
click at [858, 317] on div "Size" at bounding box center [786, 317] width 316 height 16
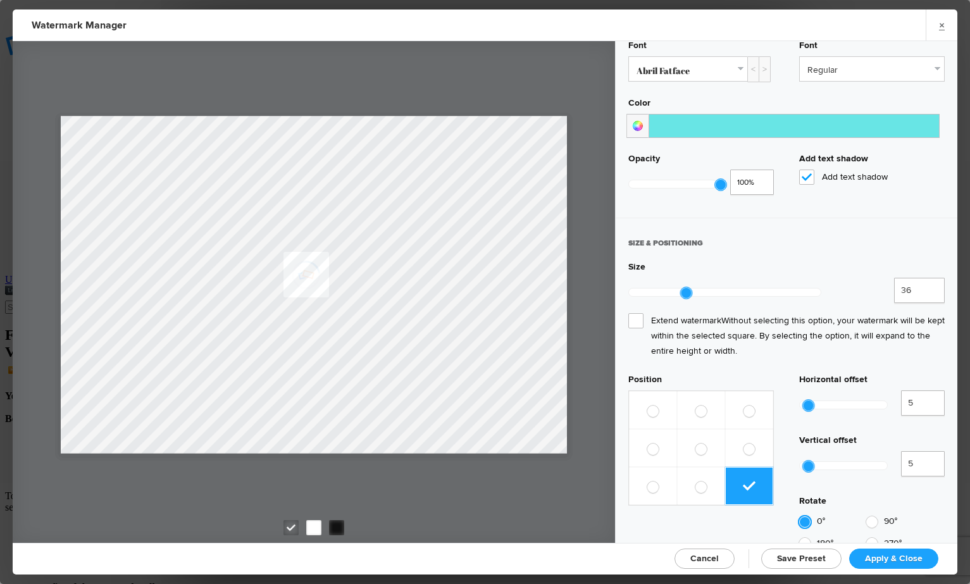
scroll to position [419, 0]
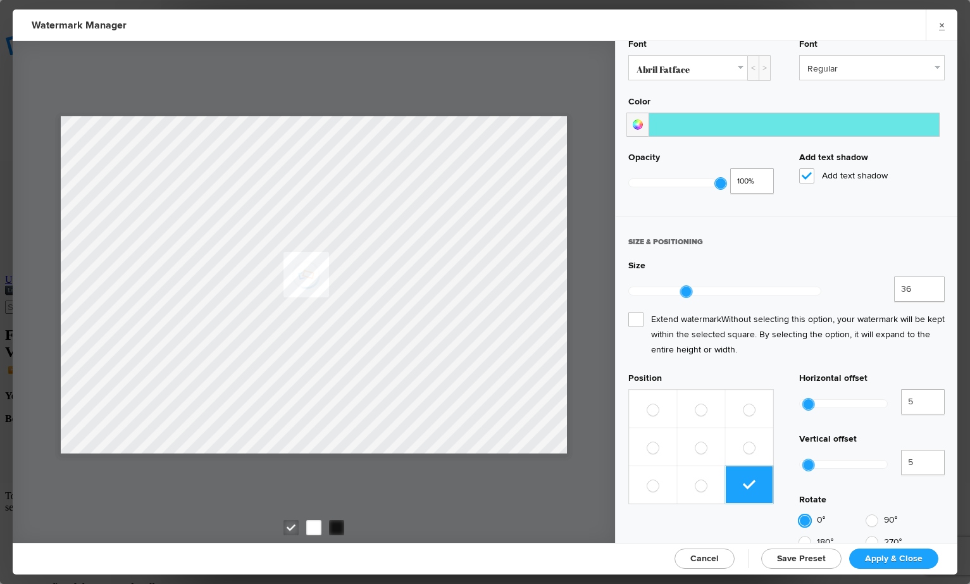
click at [632, 312] on span "Extend watermark Without selecting this option, your watermark will be kept wit…" at bounding box center [786, 335] width 316 height 46
click at [0, 0] on input "Extend watermark Without selecting this option, your watermark will be kept wit…" at bounding box center [0, 0] width 0 height 0
click at [665, 390] on label at bounding box center [653, 409] width 48 height 38
click at [647, 403] on input "radio" at bounding box center [646, 403] width 1 height 1
radio input "true"
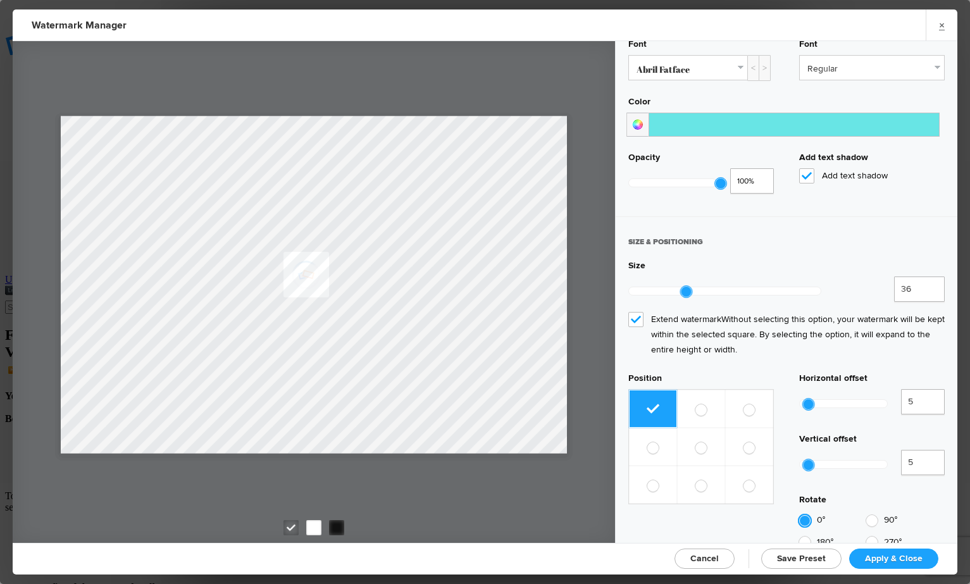
click at [701, 441] on span at bounding box center [700, 447] width 11 height 12
click at [695, 441] on input "radio" at bounding box center [694, 441] width 1 height 1
radio input "true"
click at [650, 479] on span at bounding box center [652, 485] width 11 height 12
click at [647, 479] on input "radio" at bounding box center [646, 479] width 1 height 1
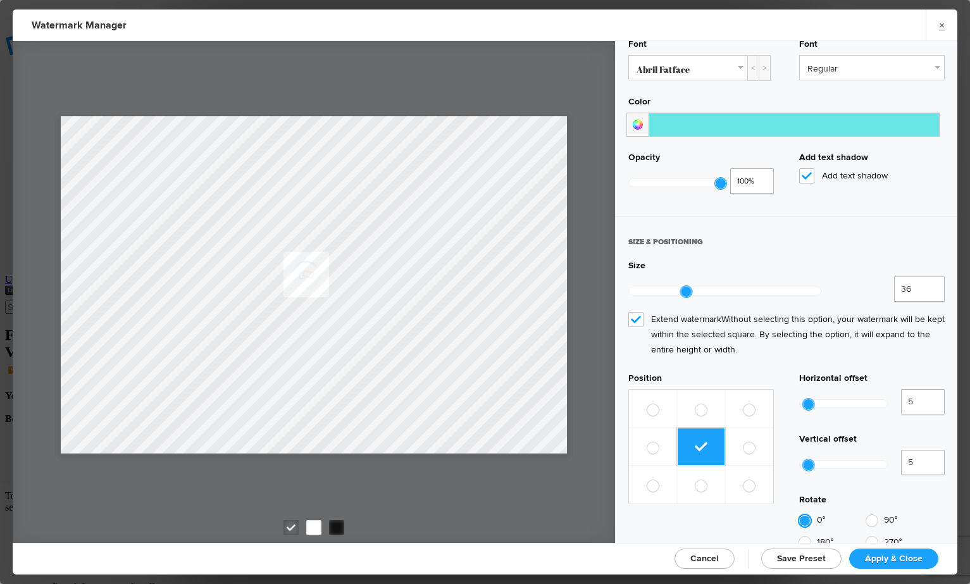
radio input "true"
click at [653, 403] on span at bounding box center [652, 409] width 11 height 12
click at [647, 403] on input "radio" at bounding box center [646, 403] width 1 height 1
radio input "true"
type input "23"
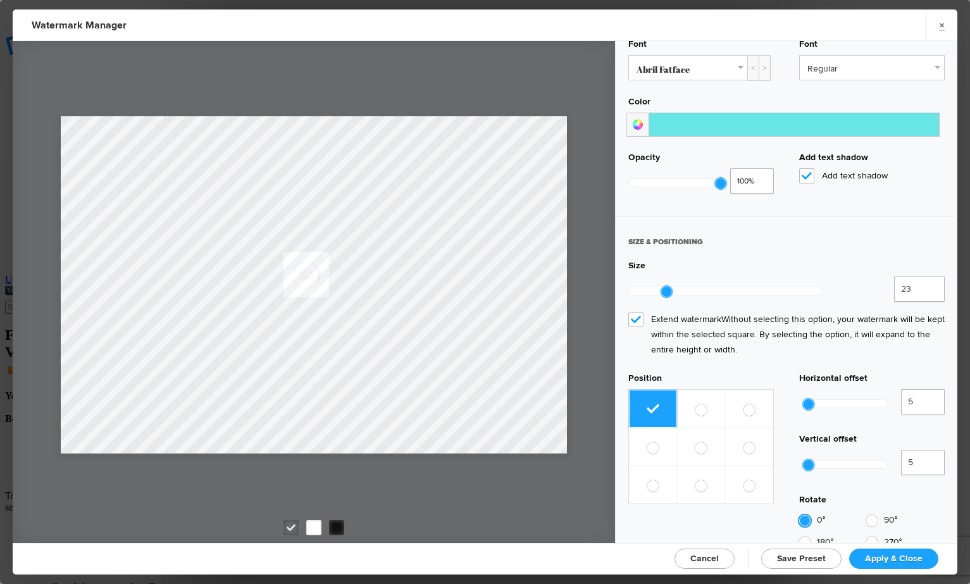
drag, startPoint x: 685, startPoint y: 284, endPoint x: 665, endPoint y: 283, distance: 20.2
click at [665, 286] on div at bounding box center [666, 291] width 11 height 11
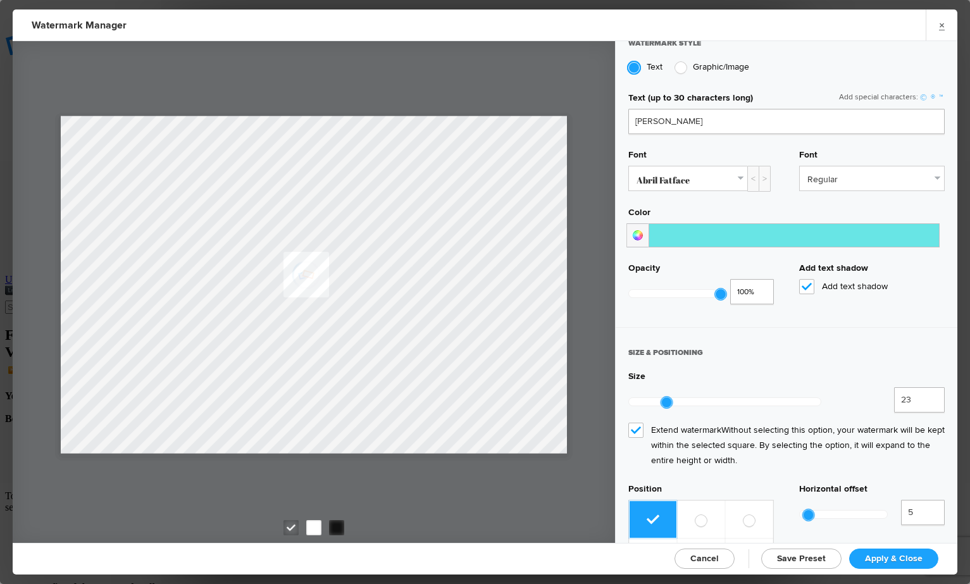
scroll to position [302, 0]
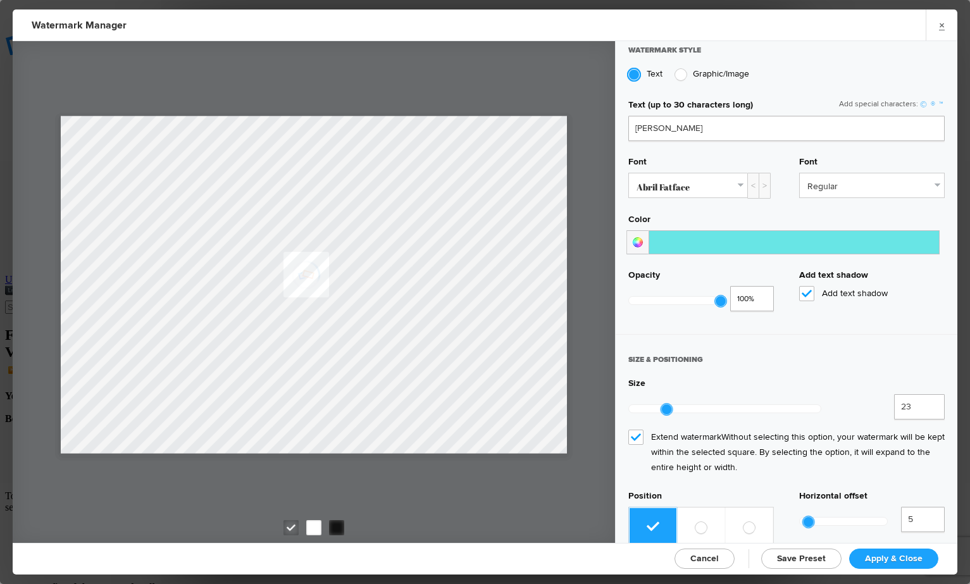
click at [693, 240] on input at bounding box center [793, 242] width 291 height 24
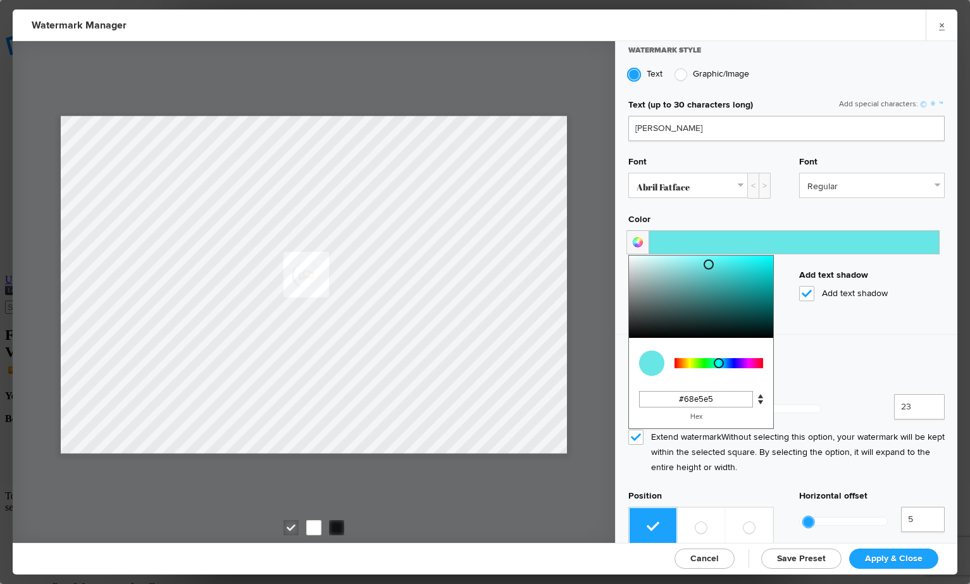
type input "#eaf4f4"
click at [635, 256] on div at bounding box center [701, 297] width 144 height 82
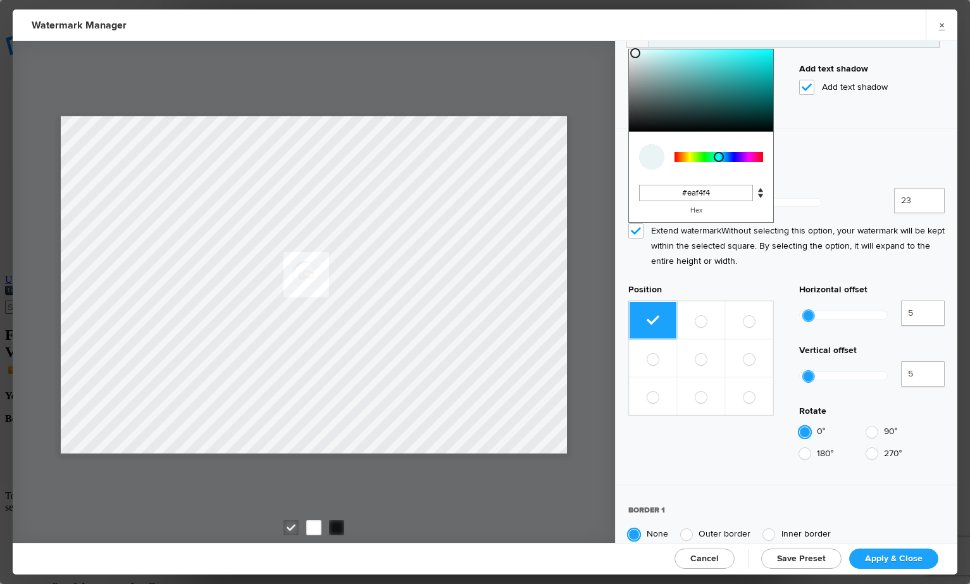
scroll to position [533, 0]
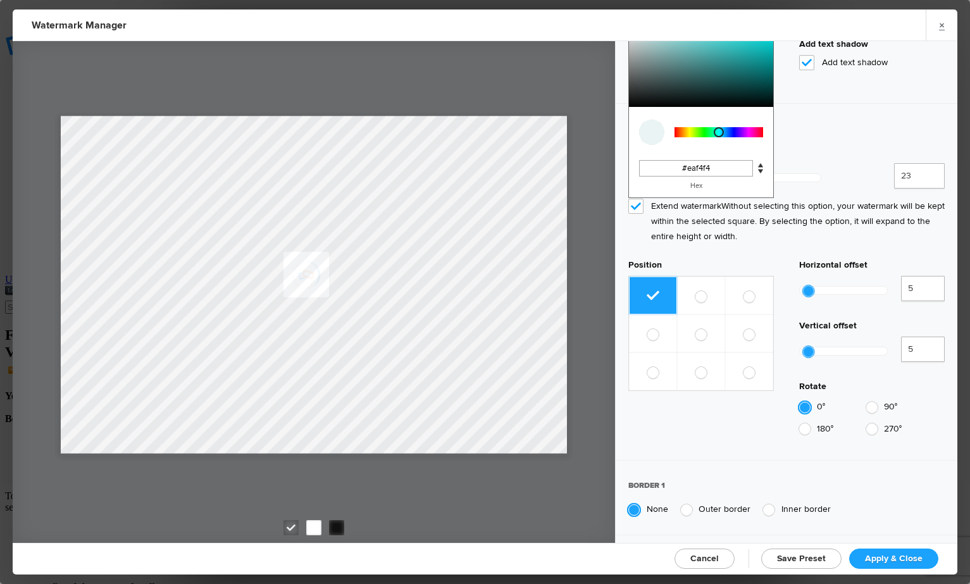
click at [871, 402] on div at bounding box center [871, 407] width 11 height 11
radio input "false"
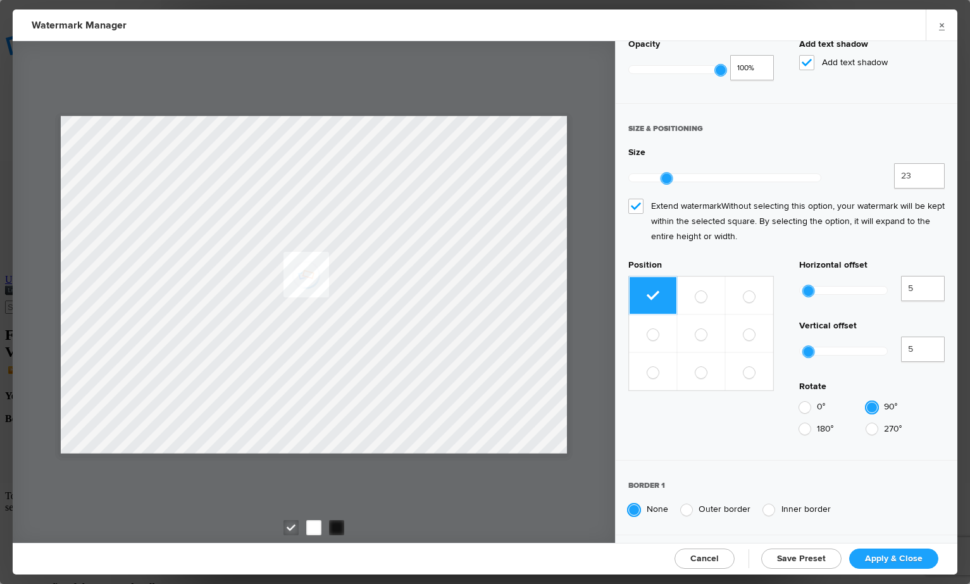
click at [872, 423] on div at bounding box center [871, 428] width 11 height 11
radio input "false"
click at [802, 423] on div at bounding box center [804, 428] width 11 height 11
radio input "false"
click at [869, 423] on div at bounding box center [871, 428] width 11 height 11
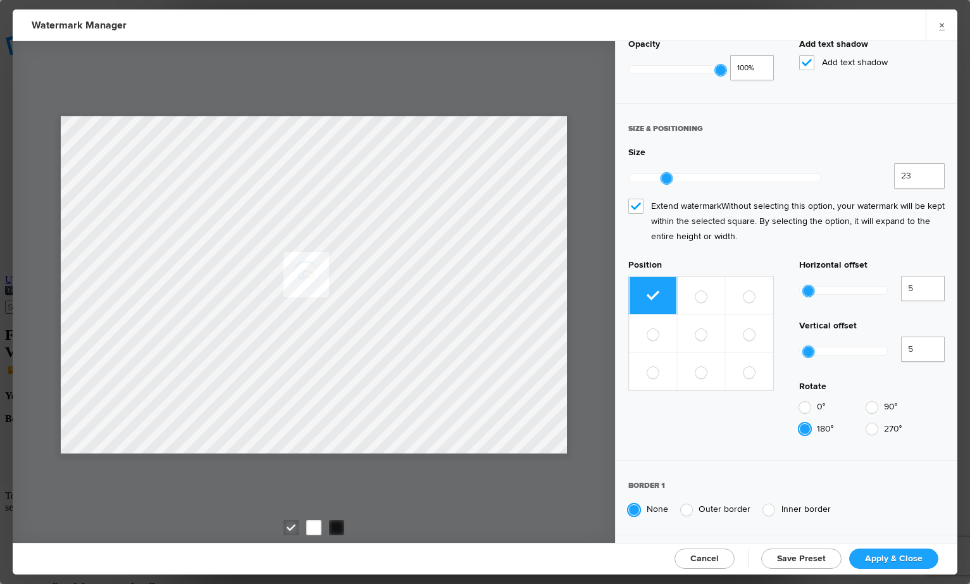
radio input "false"
drag, startPoint x: 804, startPoint y: 304, endPoint x: 835, endPoint y: 304, distance: 30.4
click at [835, 346] on div at bounding box center [838, 351] width 11 height 11
type input "0"
drag, startPoint x: 835, startPoint y: 304, endPoint x: 786, endPoint y: 305, distance: 48.7
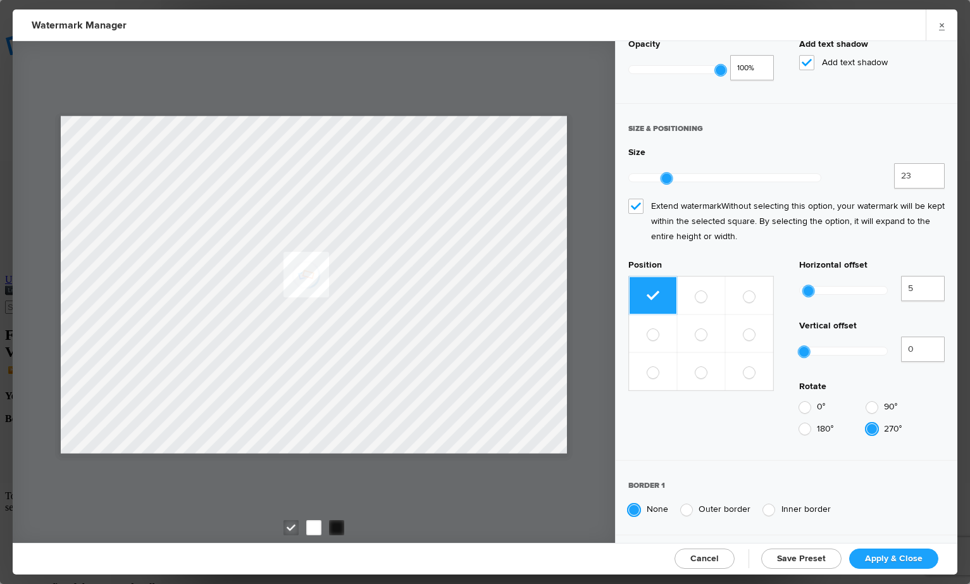
click at [786, 305] on div "Position Horizontal offset 5 500% Vertical offset 0 0% Rotate 0° 90° 180° 270°" at bounding box center [786, 350] width 316 height 182
drag, startPoint x: 808, startPoint y: 249, endPoint x: 818, endPoint y: 249, distance: 10.1
click at [818, 285] on div at bounding box center [815, 290] width 11 height 11
type input "0"
drag, startPoint x: 818, startPoint y: 249, endPoint x: 775, endPoint y: 250, distance: 43.7
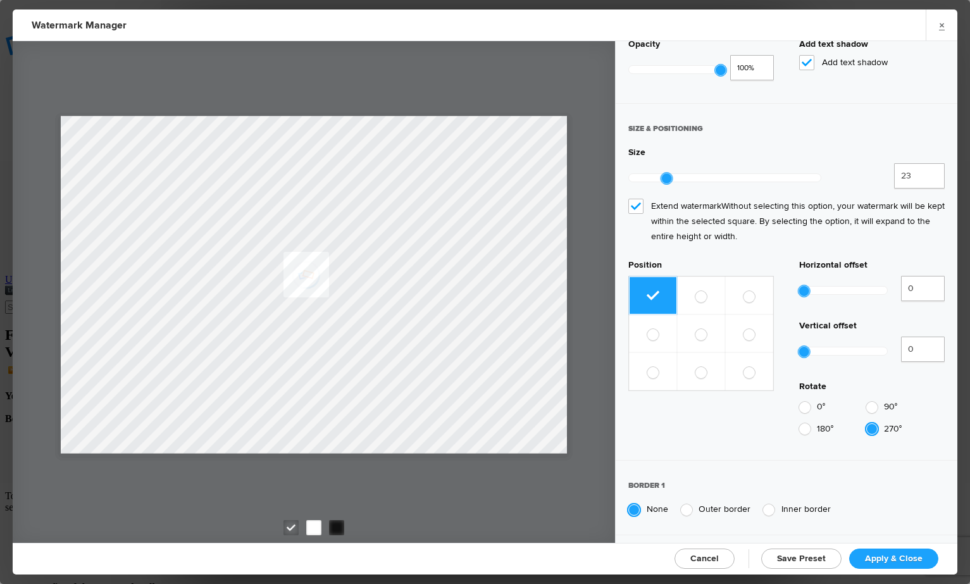
click at [775, 259] on div "Position Horizontal offset 0 0% Vertical offset 0 0% Rotate 0° 90° 180° 270°" at bounding box center [786, 350] width 316 height 182
click at [869, 402] on div at bounding box center [871, 407] width 11 height 11
radio input "false"
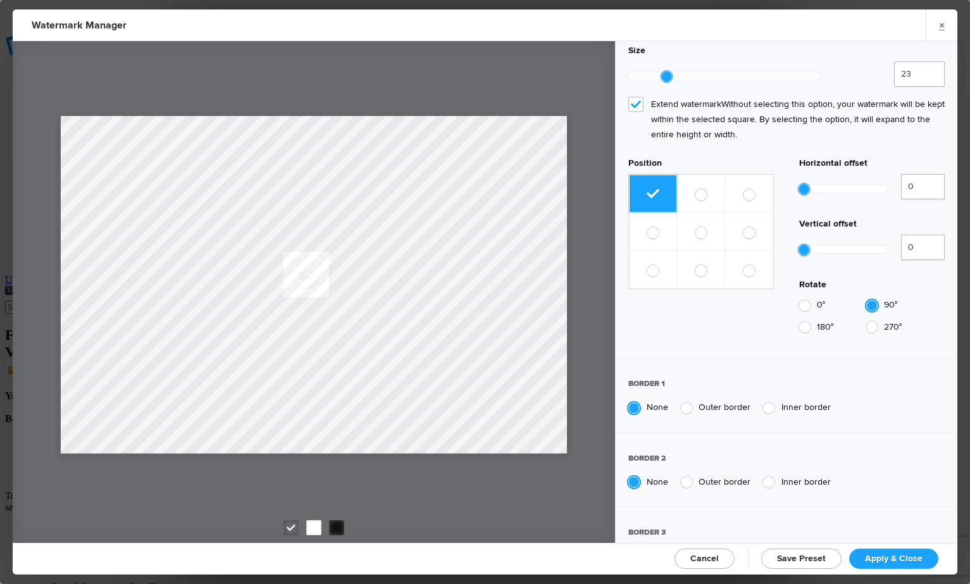
scroll to position [636, 0]
click at [684, 401] on div at bounding box center [685, 406] width 11 height 11
radio input "false"
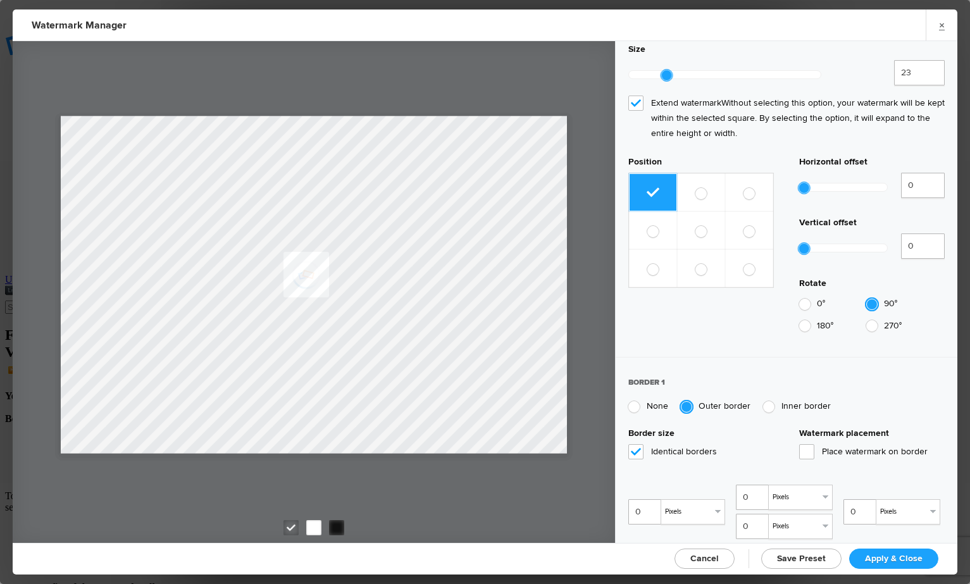
click at [768, 401] on div at bounding box center [768, 406] width 11 height 11
radio input "false"
radio input "true"
click at [634, 401] on div at bounding box center [633, 406] width 11 height 11
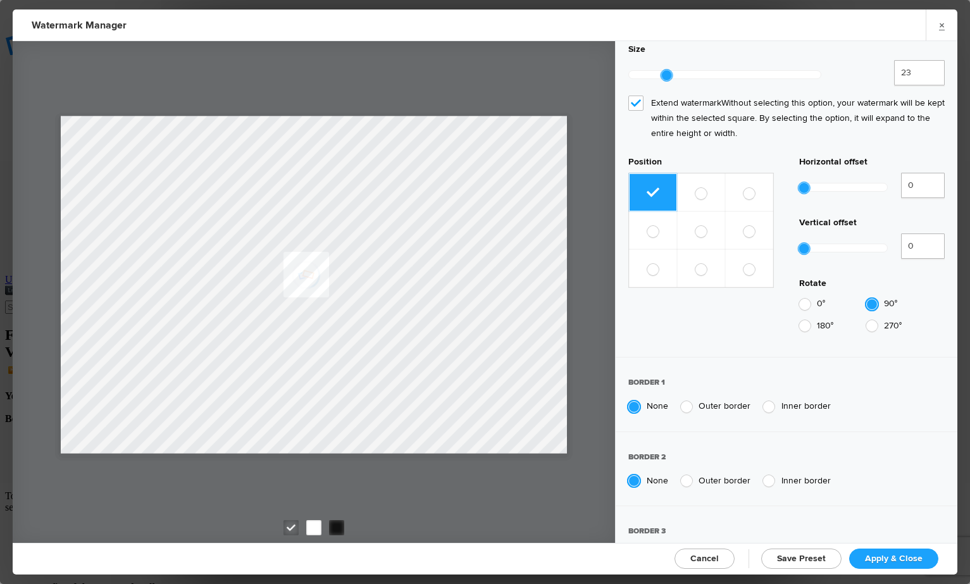
radio input "true"
radio input "false"
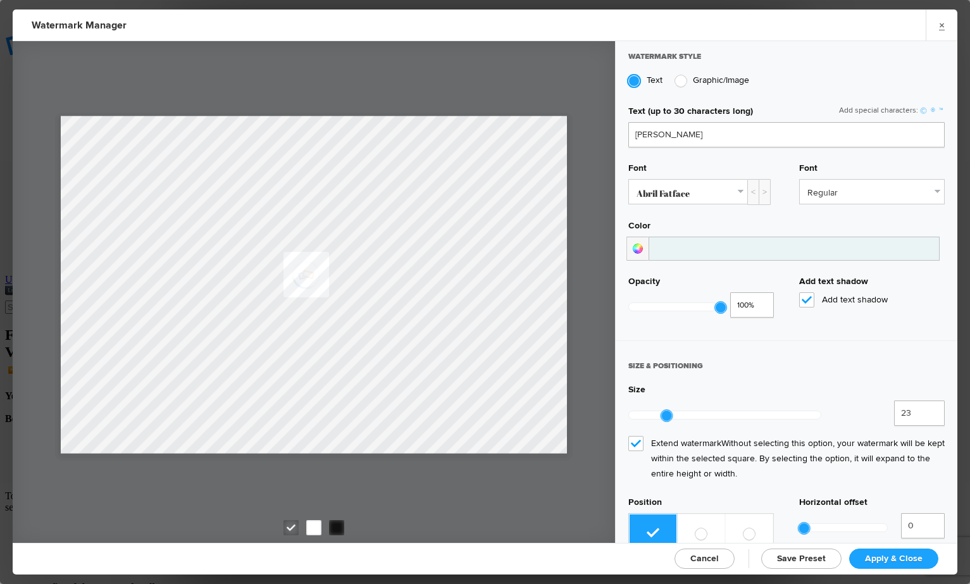
scroll to position [285, 0]
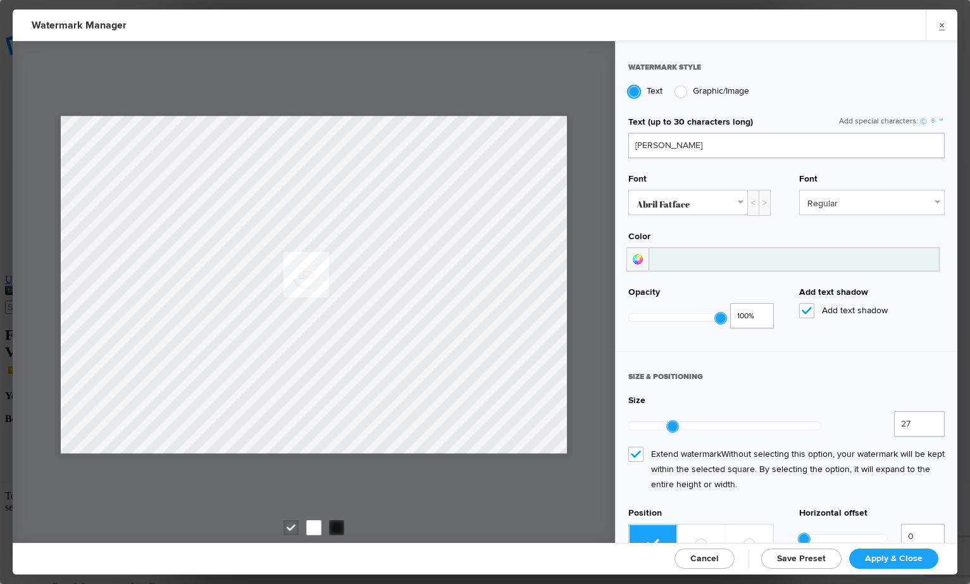
type input "28"
drag, startPoint x: 666, startPoint y: 420, endPoint x: 674, endPoint y: 422, distance: 8.4
click at [674, 422] on div at bounding box center [673, 426] width 11 height 11
click at [881, 559] on span "Apply & Close" at bounding box center [894, 558] width 58 height 11
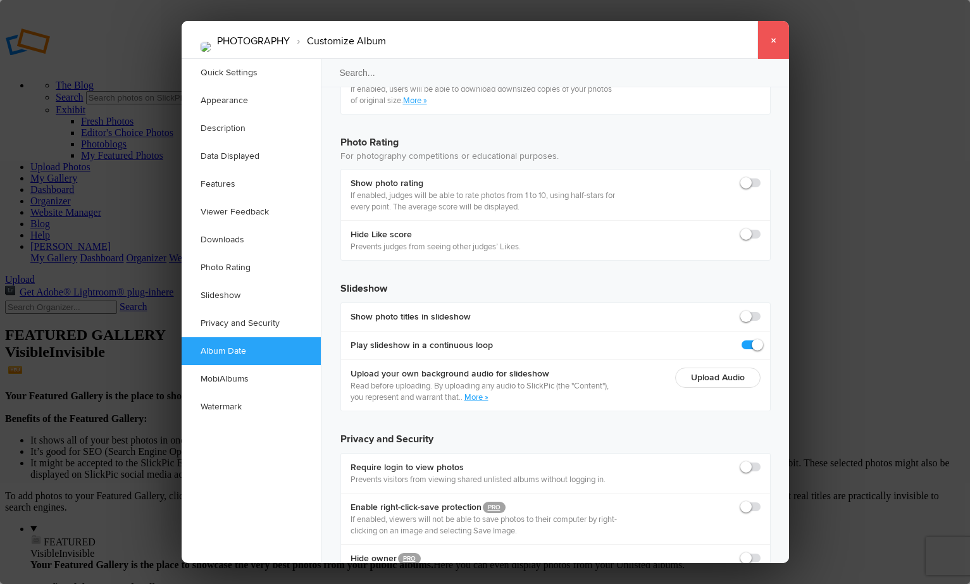
click at [772, 39] on link "×" at bounding box center [773, 40] width 32 height 38
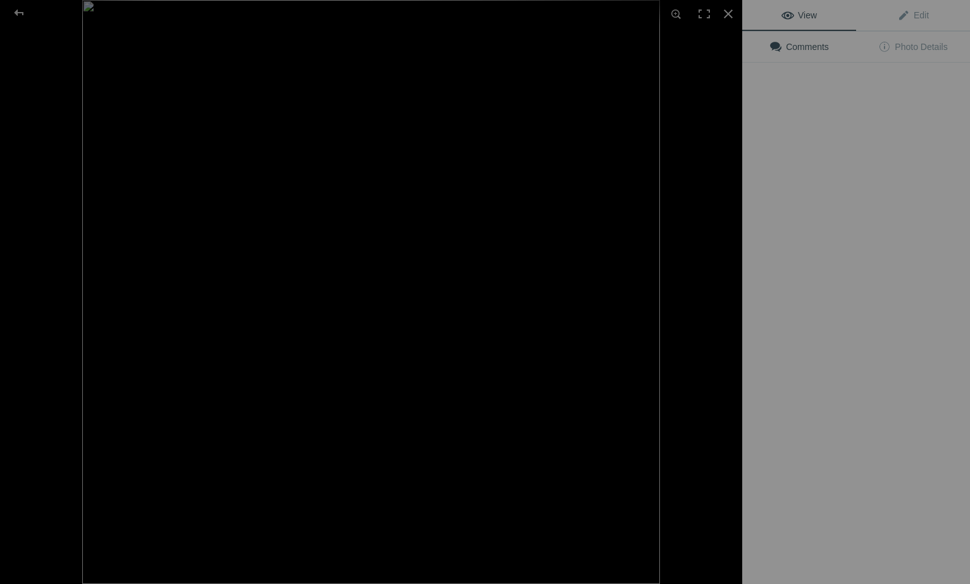
click at [337, 186] on img at bounding box center [370, 292] width 577 height 584
